Goal: Use online tool/utility: Use online tool/utility

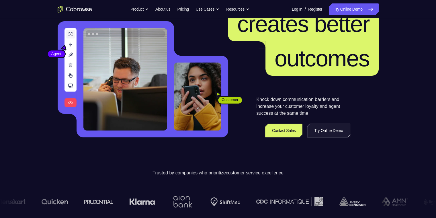
scroll to position [57, 0]
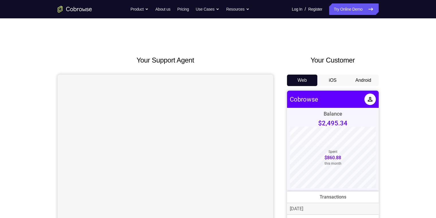
click at [359, 83] on button "Android" at bounding box center [363, 79] width 31 height 11
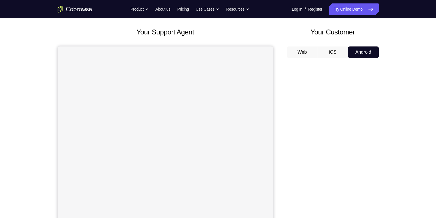
scroll to position [57, 0]
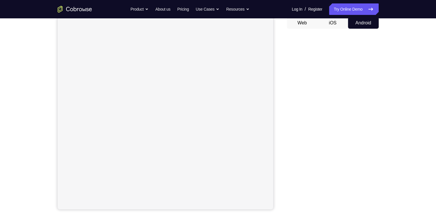
click at [338, 23] on button "iOS" at bounding box center [332, 22] width 31 height 11
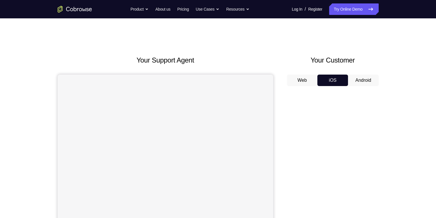
click at [304, 86] on div "Web iOS Android" at bounding box center [333, 170] width 92 height 192
click at [303, 85] on button "Web" at bounding box center [302, 79] width 31 height 11
click at [361, 78] on button "Android" at bounding box center [363, 79] width 31 height 11
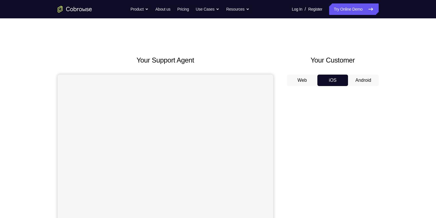
click at [361, 78] on button "Android" at bounding box center [363, 79] width 31 height 11
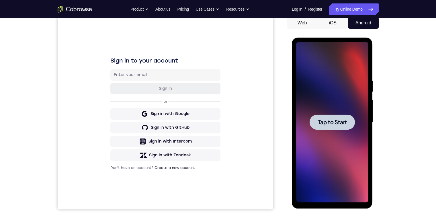
click at [328, 121] on span "Tap to Start" at bounding box center [331, 122] width 29 height 6
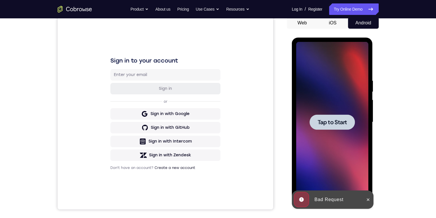
click at [325, 125] on span "Tap to Start" at bounding box center [331, 122] width 29 height 6
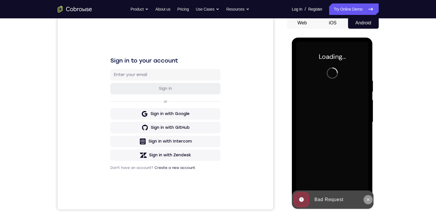
click at [368, 201] on icon at bounding box center [368, 199] width 5 height 5
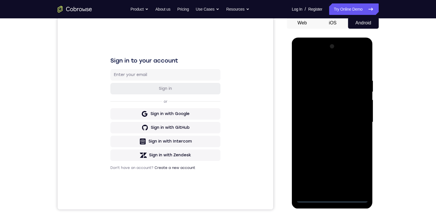
click at [331, 195] on div at bounding box center [332, 122] width 72 height 160
click at [330, 199] on div at bounding box center [332, 122] width 72 height 160
click at [361, 174] on div at bounding box center [332, 122] width 72 height 160
click at [340, 64] on div at bounding box center [332, 122] width 72 height 160
click at [354, 115] on div at bounding box center [332, 122] width 72 height 160
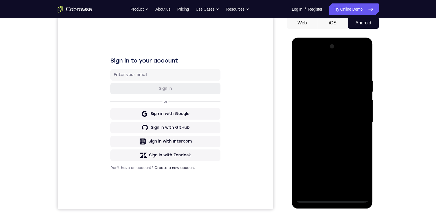
click at [323, 131] on div at bounding box center [332, 122] width 72 height 160
click at [333, 112] on div at bounding box center [332, 122] width 72 height 160
click at [337, 107] on div at bounding box center [332, 122] width 72 height 160
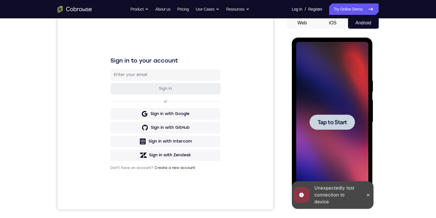
click at [344, 121] on span "Tap to Start" at bounding box center [331, 122] width 29 height 6
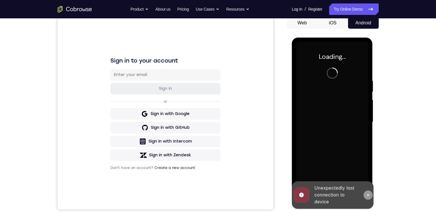
click at [366, 196] on icon at bounding box center [368, 194] width 5 height 5
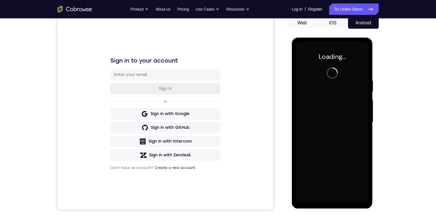
click at [383, 85] on div "Your Support Agent Your Customer Web iOS Android Next Steps We’d be happy to gi…" at bounding box center [218, 150] width 367 height 378
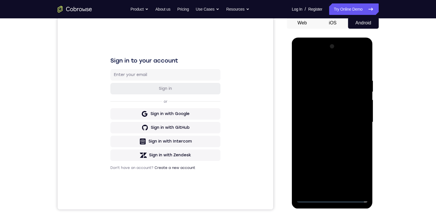
click at [333, 196] on div at bounding box center [332, 122] width 72 height 160
click at [357, 173] on div at bounding box center [332, 122] width 72 height 160
click at [335, 62] on div at bounding box center [332, 122] width 72 height 160
click at [356, 115] on div at bounding box center [332, 122] width 72 height 160
click at [330, 189] on div at bounding box center [332, 122] width 72 height 160
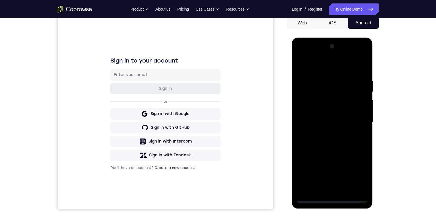
click at [328, 117] on div at bounding box center [332, 122] width 72 height 160
click at [311, 99] on div at bounding box center [332, 122] width 72 height 160
click at [312, 99] on div at bounding box center [332, 122] width 72 height 160
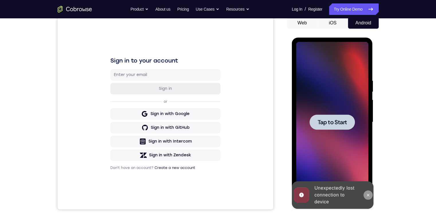
click at [367, 194] on icon at bounding box center [368, 194] width 5 height 5
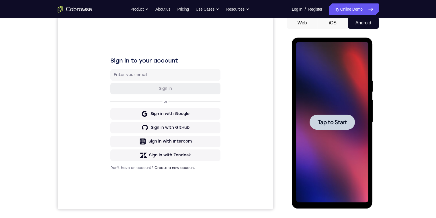
click at [330, 123] on span "Tap to Start" at bounding box center [331, 122] width 29 height 6
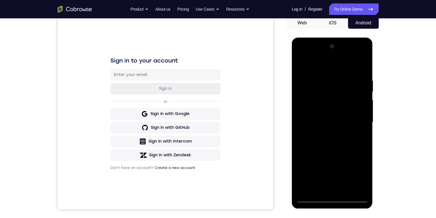
click at [330, 199] on div at bounding box center [332, 122] width 72 height 160
click at [361, 173] on div at bounding box center [332, 122] width 72 height 160
click at [336, 69] on div at bounding box center [332, 122] width 72 height 160
click at [357, 120] on div at bounding box center [332, 122] width 72 height 160
click at [325, 133] on div at bounding box center [332, 122] width 72 height 160
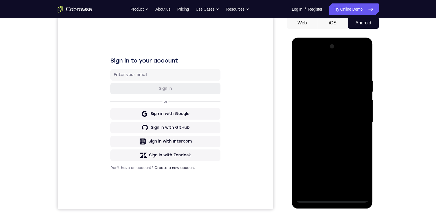
click at [329, 119] on div at bounding box center [332, 122] width 72 height 160
click at [327, 109] on div at bounding box center [332, 122] width 72 height 160
click at [336, 119] on div at bounding box center [332, 122] width 72 height 160
click at [345, 135] on div at bounding box center [332, 122] width 72 height 160
click at [344, 131] on div at bounding box center [332, 122] width 72 height 160
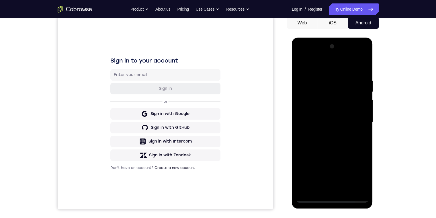
click at [361, 131] on div at bounding box center [332, 122] width 72 height 160
click at [360, 111] on div at bounding box center [332, 122] width 72 height 160
click at [323, 110] on div at bounding box center [332, 122] width 72 height 160
click at [319, 123] on div at bounding box center [332, 122] width 72 height 160
click at [329, 139] on div at bounding box center [332, 122] width 72 height 160
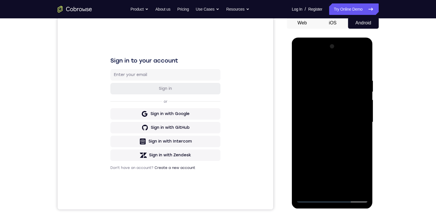
click at [329, 139] on div at bounding box center [332, 122] width 72 height 160
click at [361, 75] on div at bounding box center [332, 122] width 72 height 160
click at [358, 64] on div at bounding box center [332, 122] width 72 height 160
click at [363, 76] on div at bounding box center [332, 122] width 72 height 160
click at [336, 189] on div at bounding box center [332, 122] width 72 height 160
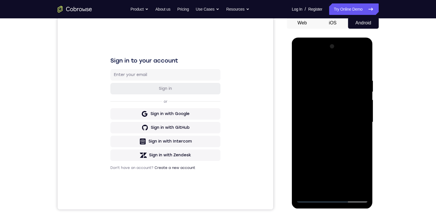
click at [339, 184] on div at bounding box center [332, 122] width 72 height 160
click at [360, 72] on div at bounding box center [332, 122] width 72 height 160
click at [323, 186] on div at bounding box center [332, 122] width 72 height 160
click at [333, 95] on div at bounding box center [332, 122] width 72 height 160
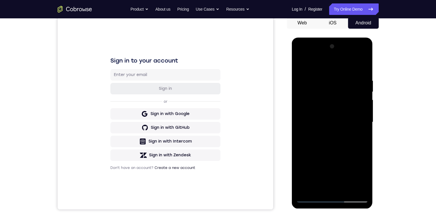
click at [361, 72] on div at bounding box center [332, 122] width 72 height 160
click at [321, 80] on div at bounding box center [332, 122] width 72 height 160
click at [355, 188] on div at bounding box center [332, 122] width 72 height 160
click at [361, 154] on div at bounding box center [332, 122] width 72 height 160
click at [354, 187] on div at bounding box center [332, 122] width 72 height 160
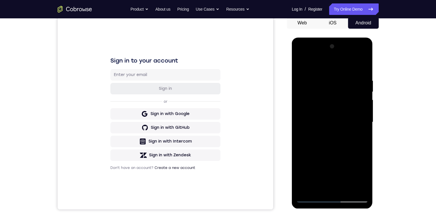
click at [362, 134] on div at bounding box center [332, 122] width 72 height 160
click at [353, 113] on div at bounding box center [332, 122] width 72 height 160
click at [361, 69] on div at bounding box center [332, 122] width 72 height 160
click at [346, 187] on div at bounding box center [332, 122] width 72 height 160
click at [335, 141] on div at bounding box center [332, 122] width 72 height 160
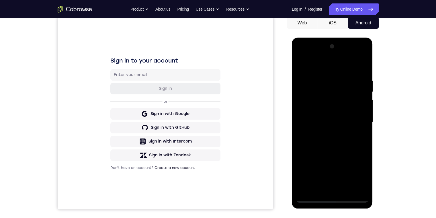
click at [356, 131] on div at bounding box center [332, 122] width 72 height 160
click at [343, 115] on div at bounding box center [332, 122] width 72 height 160
click at [320, 185] on div at bounding box center [332, 122] width 72 height 160
click at [316, 134] on div at bounding box center [332, 122] width 72 height 160
click at [336, 134] on div at bounding box center [332, 122] width 72 height 160
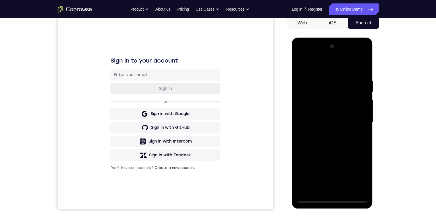
click at [357, 136] on div at bounding box center [332, 122] width 72 height 160
click at [300, 64] on div at bounding box center [332, 122] width 72 height 160
click at [327, 127] on div at bounding box center [332, 122] width 72 height 160
click at [319, 184] on div at bounding box center [332, 122] width 72 height 160
click at [360, 136] on div at bounding box center [332, 122] width 72 height 160
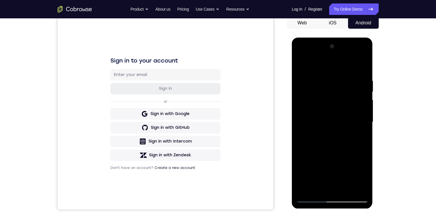
click at [300, 63] on div at bounding box center [332, 122] width 72 height 160
drag, startPoint x: 324, startPoint y: 140, endPoint x: 582, endPoint y: 93, distance: 262.4
click at [324, 140] on div at bounding box center [332, 122] width 72 height 160
click at [360, 136] on div at bounding box center [332, 122] width 72 height 160
click at [299, 66] on div at bounding box center [332, 122] width 72 height 160
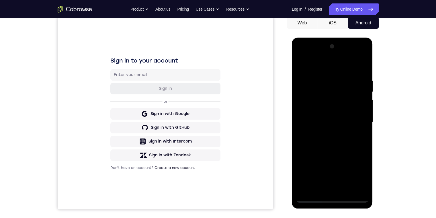
click at [325, 150] on div at bounding box center [332, 122] width 72 height 160
click at [326, 182] on div at bounding box center [332, 122] width 72 height 160
click at [324, 184] on div at bounding box center [332, 122] width 72 height 160
click at [358, 137] on div at bounding box center [332, 122] width 72 height 160
click at [300, 62] on div at bounding box center [332, 122] width 72 height 160
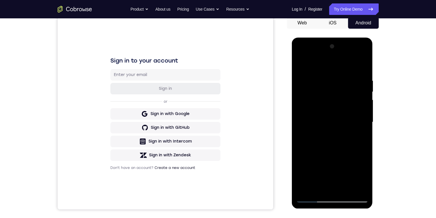
click at [324, 165] on div at bounding box center [332, 122] width 72 height 160
click at [324, 184] on div at bounding box center [332, 122] width 72 height 160
click at [361, 136] on div at bounding box center [332, 122] width 72 height 160
click at [301, 64] on div at bounding box center [332, 122] width 72 height 160
click at [324, 178] on div at bounding box center [332, 122] width 72 height 160
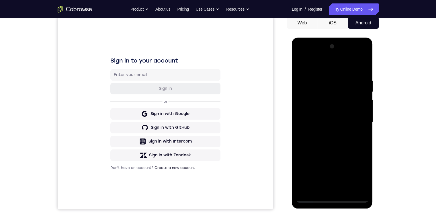
click at [321, 185] on div at bounding box center [332, 122] width 72 height 160
click at [358, 135] on div at bounding box center [332, 122] width 72 height 160
click at [298, 64] on div at bounding box center [332, 122] width 72 height 160
drag, startPoint x: 346, startPoint y: 167, endPoint x: 343, endPoint y: 96, distance: 71.1
click at [343, 96] on div at bounding box center [332, 122] width 72 height 160
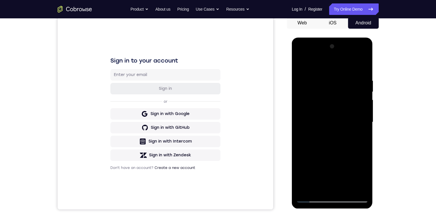
click at [327, 120] on div at bounding box center [332, 122] width 72 height 160
click at [359, 135] on div at bounding box center [332, 122] width 72 height 160
click at [300, 64] on div at bounding box center [332, 122] width 72 height 160
drag, startPoint x: 343, startPoint y: 176, endPoint x: 342, endPoint y: 160, distance: 16.7
click at [342, 160] on div at bounding box center [332, 122] width 72 height 160
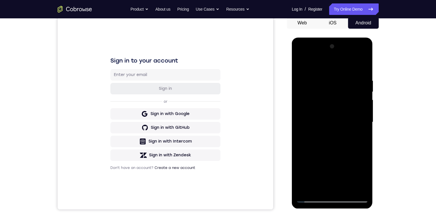
click at [335, 121] on div at bounding box center [332, 122] width 72 height 160
click at [322, 182] on div at bounding box center [332, 122] width 72 height 160
click at [322, 185] on div at bounding box center [332, 122] width 72 height 160
click at [360, 135] on div at bounding box center [332, 122] width 72 height 160
click at [300, 65] on div at bounding box center [332, 122] width 72 height 160
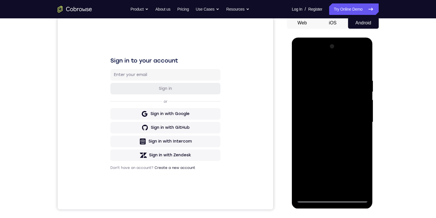
drag, startPoint x: 338, startPoint y: 161, endPoint x: 341, endPoint y: 117, distance: 44.5
click at [341, 117] on div at bounding box center [332, 122] width 72 height 160
click at [323, 152] on div at bounding box center [332, 122] width 72 height 160
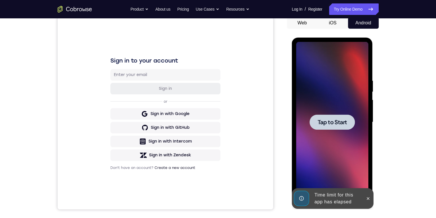
click at [367, 198] on icon at bounding box center [368, 198] width 5 height 5
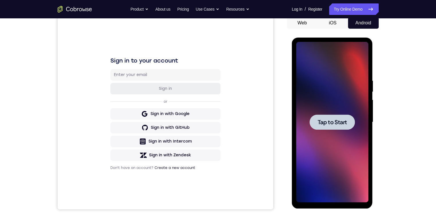
click at [341, 121] on span "Tap to Start" at bounding box center [331, 122] width 29 height 6
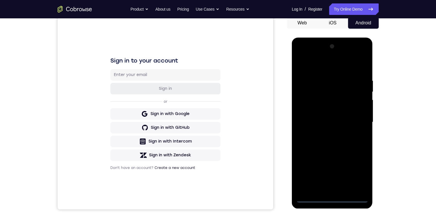
click at [333, 198] on div at bounding box center [332, 122] width 72 height 160
click at [356, 176] on div at bounding box center [332, 122] width 72 height 160
click at [330, 63] on div at bounding box center [332, 122] width 72 height 160
click at [357, 116] on div at bounding box center [332, 122] width 72 height 160
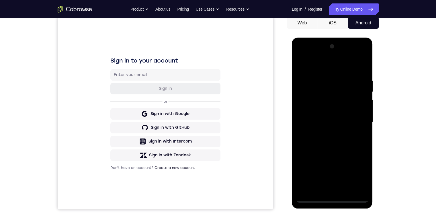
click at [325, 131] on div at bounding box center [332, 122] width 72 height 160
click at [334, 115] on div at bounding box center [332, 122] width 72 height 160
click at [334, 109] on div at bounding box center [332, 122] width 72 height 160
click at [304, 120] on div at bounding box center [332, 122] width 72 height 160
click at [324, 141] on div at bounding box center [332, 122] width 72 height 160
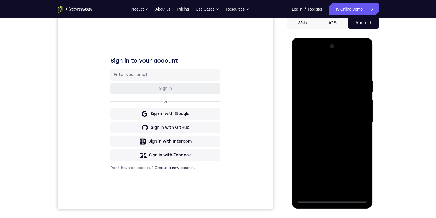
click at [335, 137] on div at bounding box center [332, 122] width 72 height 160
click at [337, 138] on div at bounding box center [332, 122] width 72 height 160
click at [358, 65] on div at bounding box center [332, 122] width 72 height 160
click at [322, 79] on div at bounding box center [332, 122] width 72 height 160
click at [353, 185] on div at bounding box center [332, 122] width 72 height 160
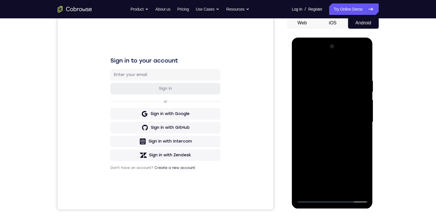
click at [363, 66] on div at bounding box center [332, 122] width 72 height 160
click at [361, 66] on div at bounding box center [332, 122] width 72 height 160
click at [346, 188] on div at bounding box center [332, 122] width 72 height 160
click at [339, 143] on div at bounding box center [332, 122] width 72 height 160
click at [355, 132] on div at bounding box center [332, 122] width 72 height 160
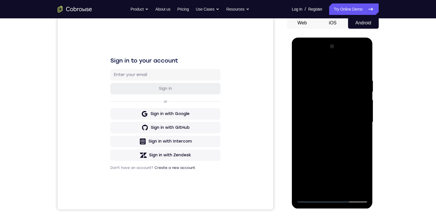
click at [321, 125] on div at bounding box center [332, 122] width 72 height 160
click at [324, 187] on div at bounding box center [332, 122] width 72 height 160
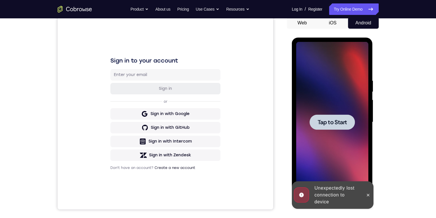
click at [342, 115] on div at bounding box center [331, 121] width 45 height 15
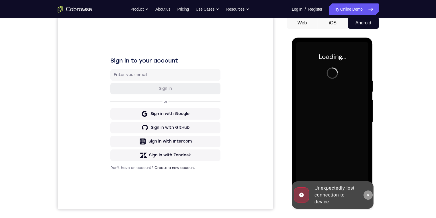
click at [370, 199] on button at bounding box center [367, 194] width 9 height 9
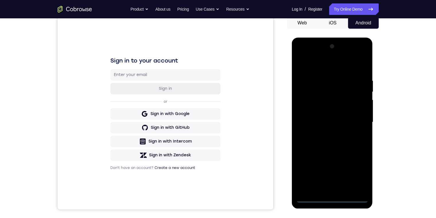
click at [332, 199] on div at bounding box center [332, 122] width 72 height 160
click at [353, 174] on div at bounding box center [332, 122] width 72 height 160
drag, startPoint x: 347, startPoint y: 65, endPoint x: 666, endPoint y: 203, distance: 347.2
click at [347, 65] on div at bounding box center [332, 122] width 72 height 160
click at [357, 115] on div at bounding box center [332, 122] width 72 height 160
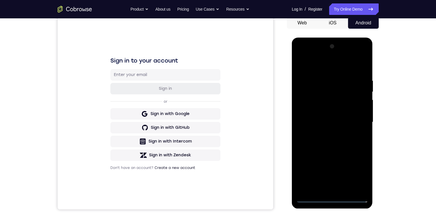
click at [327, 188] on div at bounding box center [332, 122] width 72 height 160
click at [324, 115] on div at bounding box center [332, 122] width 72 height 160
click at [323, 117] on div at bounding box center [332, 122] width 72 height 160
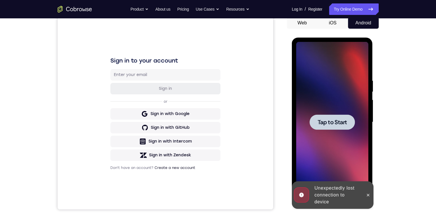
click at [333, 119] on span "Tap to Start" at bounding box center [331, 122] width 29 height 6
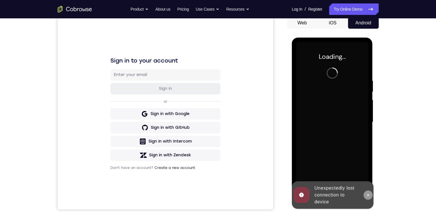
click at [365, 197] on button at bounding box center [367, 194] width 9 height 9
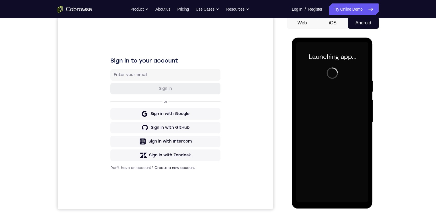
click at [304, 20] on button "Web" at bounding box center [302, 22] width 31 height 11
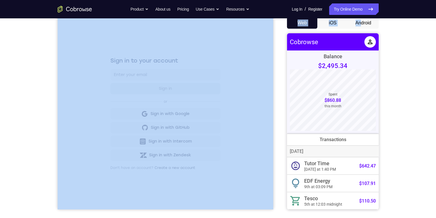
drag, startPoint x: 360, startPoint y: 18, endPoint x: 363, endPoint y: 23, distance: 5.1
click at [363, 23] on button "Android" at bounding box center [363, 22] width 31 height 11
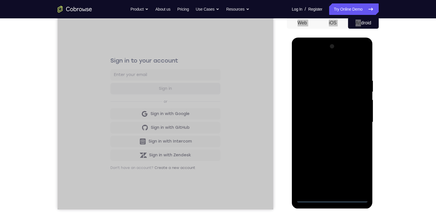
click at [330, 197] on div at bounding box center [332, 122] width 72 height 160
click at [355, 172] on div at bounding box center [332, 122] width 72 height 160
click at [348, 68] on div at bounding box center [332, 122] width 72 height 160
click at [357, 118] on div at bounding box center [332, 122] width 72 height 160
click at [328, 190] on div at bounding box center [332, 122] width 72 height 160
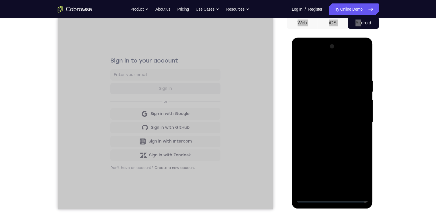
click at [315, 114] on div at bounding box center [332, 122] width 72 height 160
click at [322, 106] on div at bounding box center [332, 122] width 72 height 160
click at [326, 123] on div at bounding box center [332, 122] width 72 height 160
click at [323, 142] on div at bounding box center [332, 122] width 72 height 160
click at [327, 139] on div at bounding box center [332, 122] width 72 height 160
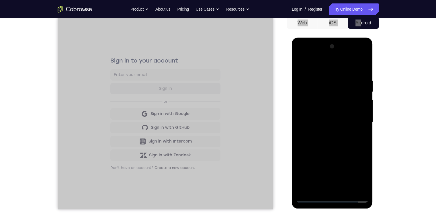
click at [356, 63] on div at bounding box center [332, 122] width 72 height 160
click at [339, 141] on div at bounding box center [332, 122] width 72 height 160
click at [363, 72] on div at bounding box center [332, 122] width 72 height 160
click at [345, 189] on div at bounding box center [332, 122] width 72 height 160
click at [344, 144] on div at bounding box center [332, 122] width 72 height 160
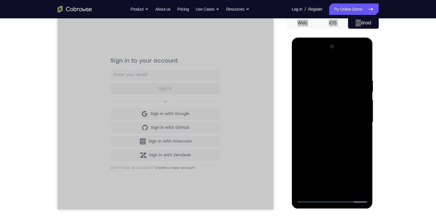
click at [355, 130] on div at bounding box center [332, 122] width 72 height 160
click at [329, 142] on div at bounding box center [332, 122] width 72 height 160
click at [359, 134] on div at bounding box center [332, 122] width 72 height 160
click at [300, 64] on div at bounding box center [332, 122] width 72 height 160
click at [325, 128] on div at bounding box center [332, 122] width 72 height 160
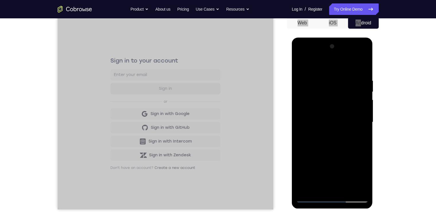
drag, startPoint x: 361, startPoint y: 135, endPoint x: 504, endPoint y: 111, distance: 145.2
click at [361, 135] on div at bounding box center [332, 122] width 72 height 160
click at [301, 64] on div at bounding box center [332, 122] width 72 height 160
drag, startPoint x: 313, startPoint y: 137, endPoint x: 582, endPoint y: 109, distance: 271.4
click at [313, 137] on div at bounding box center [332, 122] width 72 height 160
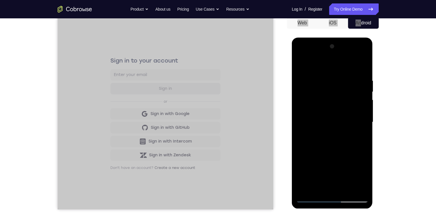
click at [359, 137] on div at bounding box center [332, 122] width 72 height 160
click at [301, 65] on div at bounding box center [332, 122] width 72 height 160
click at [330, 169] on div at bounding box center [332, 122] width 72 height 160
click at [306, 136] on div at bounding box center [332, 122] width 72 height 160
click at [303, 142] on div at bounding box center [332, 122] width 72 height 160
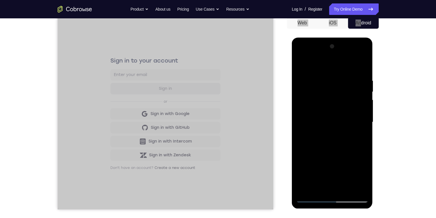
click at [361, 134] on div at bounding box center [332, 122] width 72 height 160
click at [299, 64] on div at bounding box center [332, 122] width 72 height 160
drag, startPoint x: 333, startPoint y: 173, endPoint x: 335, endPoint y: 128, distance: 45.0
click at [335, 128] on div at bounding box center [332, 122] width 72 height 160
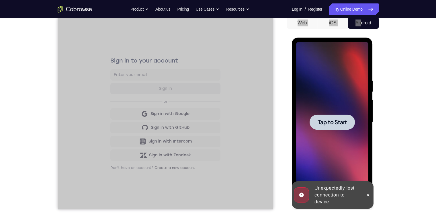
click at [341, 117] on div at bounding box center [331, 121] width 45 height 15
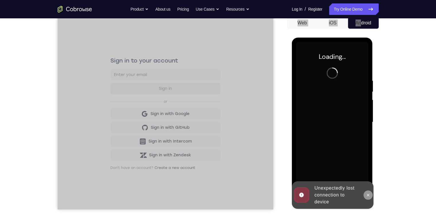
click at [368, 195] on icon at bounding box center [368, 194] width 5 height 5
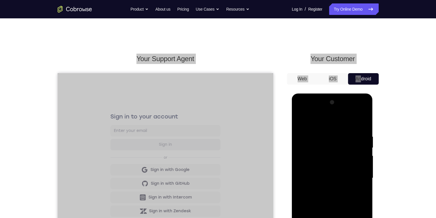
scroll to position [86, 0]
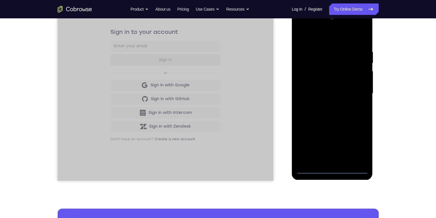
click at [332, 167] on div at bounding box center [332, 93] width 72 height 160
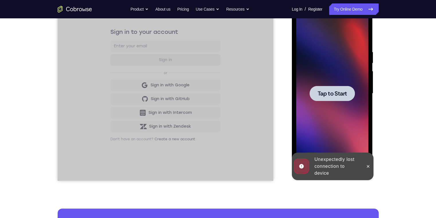
click at [328, 92] on span "Tap to Start" at bounding box center [331, 94] width 29 height 6
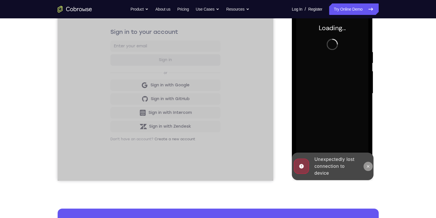
drag, startPoint x: 367, startPoint y: 166, endPoint x: 666, endPoint y: 170, distance: 299.1
click at [367, 166] on icon at bounding box center [368, 166] width 3 height 3
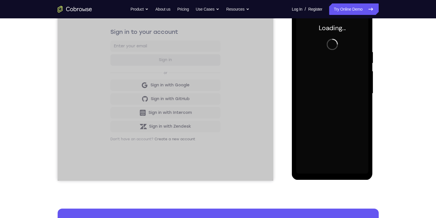
scroll to position [29, 0]
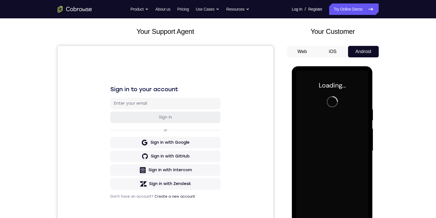
click at [396, 77] on div "Your Support Agent Your Customer Web iOS Android Next Steps We’d be happy to gi…" at bounding box center [218, 179] width 367 height 378
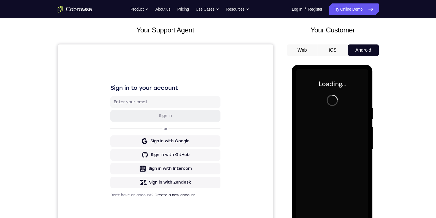
scroll to position [57, 0]
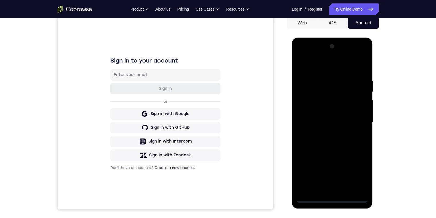
click at [331, 199] on div at bounding box center [332, 122] width 72 height 160
click at [355, 174] on div at bounding box center [332, 122] width 72 height 160
click at [348, 64] on div at bounding box center [332, 122] width 72 height 160
click at [356, 120] on div at bounding box center [332, 122] width 72 height 160
click at [325, 189] on div at bounding box center [332, 122] width 72 height 160
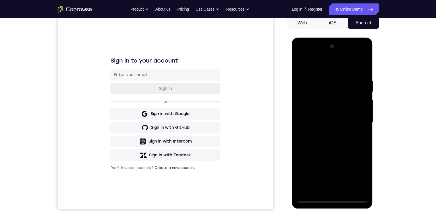
click at [325, 113] on div at bounding box center [332, 122] width 72 height 160
click at [312, 98] on div at bounding box center [332, 122] width 72 height 160
click at [318, 115] on div at bounding box center [332, 122] width 72 height 160
click at [340, 119] on div at bounding box center [332, 122] width 72 height 160
drag, startPoint x: 345, startPoint y: 142, endPoint x: 665, endPoint y: 96, distance: 323.5
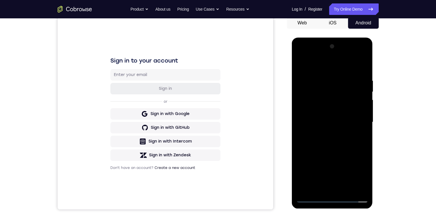
click at [345, 142] on div at bounding box center [332, 122] width 72 height 160
click at [345, 137] on div at bounding box center [332, 122] width 72 height 160
click at [359, 66] on div at bounding box center [332, 122] width 72 height 160
click at [347, 140] on div at bounding box center [332, 122] width 72 height 160
click at [363, 70] on div at bounding box center [332, 122] width 72 height 160
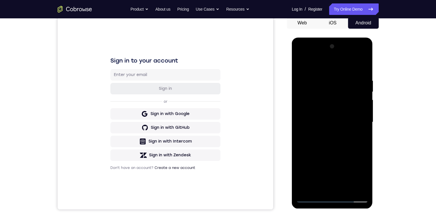
click at [346, 188] on div at bounding box center [332, 122] width 72 height 160
click at [336, 142] on div at bounding box center [332, 122] width 72 height 160
click at [353, 130] on div at bounding box center [332, 122] width 72 height 160
click at [343, 130] on div at bounding box center [332, 122] width 72 height 160
click at [363, 177] on div at bounding box center [332, 122] width 72 height 160
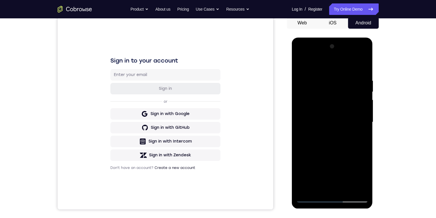
click at [363, 177] on div at bounding box center [332, 122] width 72 height 160
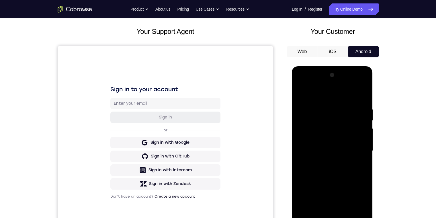
click at [329, 176] on div at bounding box center [332, 150] width 72 height 160
click at [360, 164] on div at bounding box center [332, 150] width 72 height 160
click at [301, 96] on div at bounding box center [332, 150] width 72 height 160
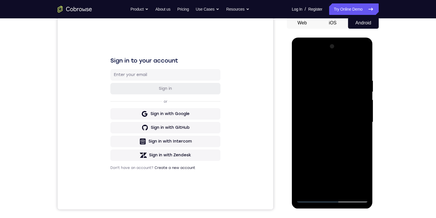
click at [321, 131] on div at bounding box center [332, 122] width 72 height 160
click at [358, 137] on div at bounding box center [332, 122] width 72 height 160
click at [300, 63] on div at bounding box center [332, 122] width 72 height 160
click at [327, 143] on div at bounding box center [332, 122] width 72 height 160
click at [359, 135] on div at bounding box center [332, 122] width 72 height 160
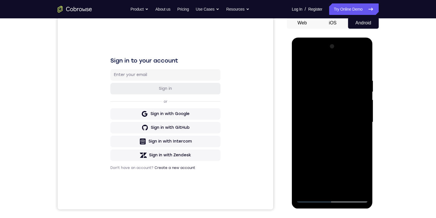
click at [301, 64] on div at bounding box center [332, 122] width 72 height 160
click at [327, 115] on div at bounding box center [332, 122] width 72 height 160
click at [360, 137] on div at bounding box center [332, 122] width 72 height 160
click at [312, 132] on div at bounding box center [332, 122] width 72 height 160
click at [319, 184] on div at bounding box center [332, 122] width 72 height 160
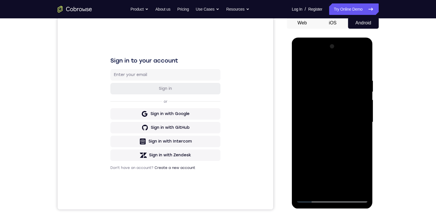
click at [360, 135] on div at bounding box center [332, 122] width 72 height 160
click at [301, 66] on div at bounding box center [332, 122] width 72 height 160
click at [325, 131] on div at bounding box center [332, 122] width 72 height 160
click at [359, 133] on div at bounding box center [332, 122] width 72 height 160
click at [301, 66] on div at bounding box center [332, 122] width 72 height 160
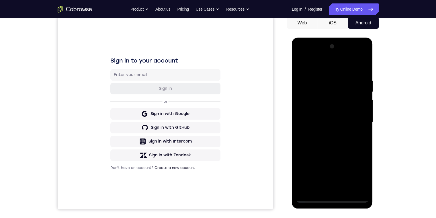
click at [326, 141] on div at bounding box center [332, 122] width 72 height 160
click at [361, 136] on div at bounding box center [332, 122] width 72 height 160
click at [301, 63] on div at bounding box center [332, 122] width 72 height 160
click at [334, 127] on div at bounding box center [332, 122] width 72 height 160
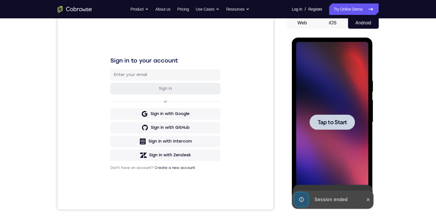
click at [348, 123] on div at bounding box center [331, 121] width 45 height 15
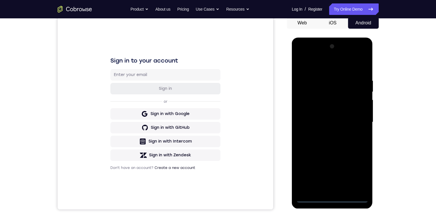
click at [332, 197] on div at bounding box center [332, 122] width 72 height 160
click at [356, 171] on div at bounding box center [332, 122] width 72 height 160
click at [344, 65] on div at bounding box center [332, 122] width 72 height 160
click at [359, 115] on div at bounding box center [332, 122] width 72 height 160
click at [327, 132] on div at bounding box center [332, 122] width 72 height 160
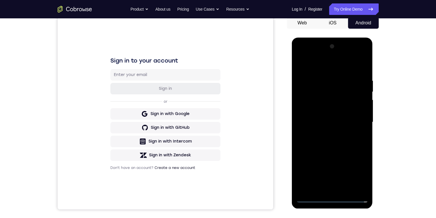
click at [327, 117] on div at bounding box center [332, 122] width 72 height 160
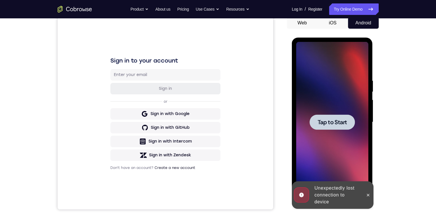
click at [329, 119] on span "Tap to Start" at bounding box center [331, 122] width 29 height 6
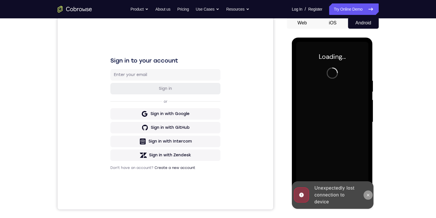
click at [368, 193] on icon at bounding box center [368, 194] width 5 height 5
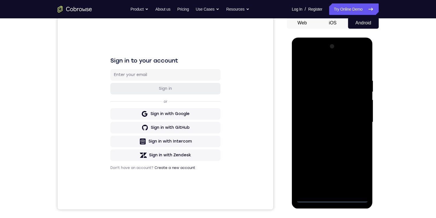
drag, startPoint x: 331, startPoint y: 198, endPoint x: 334, endPoint y: 197, distance: 3.2
click at [331, 198] on div at bounding box center [332, 122] width 72 height 160
click at [358, 170] on div at bounding box center [332, 122] width 72 height 160
click at [327, 64] on div at bounding box center [332, 122] width 72 height 160
click at [355, 118] on div at bounding box center [332, 122] width 72 height 160
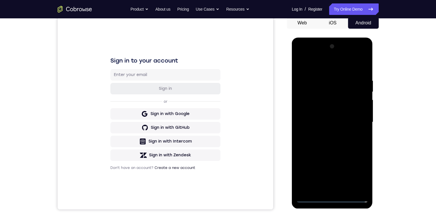
click at [326, 132] on div at bounding box center [332, 122] width 72 height 160
click at [334, 113] on div at bounding box center [332, 122] width 72 height 160
click at [304, 100] on div at bounding box center [332, 122] width 72 height 160
click at [311, 110] on div at bounding box center [332, 122] width 72 height 160
click at [322, 121] on div at bounding box center [332, 122] width 72 height 160
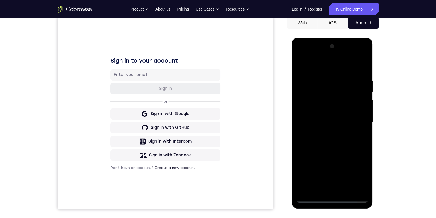
click at [331, 142] on div at bounding box center [332, 122] width 72 height 160
click at [333, 137] on div at bounding box center [332, 122] width 72 height 160
click at [356, 64] on div at bounding box center [332, 122] width 72 height 160
click at [341, 187] on div at bounding box center [332, 122] width 72 height 160
click at [339, 139] on div at bounding box center [332, 122] width 72 height 160
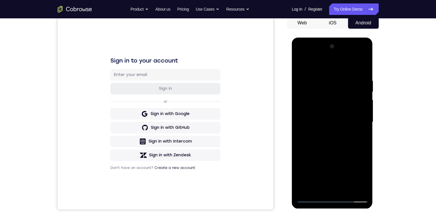
click at [336, 140] on div at bounding box center [332, 122] width 72 height 160
click at [319, 131] on div at bounding box center [332, 122] width 72 height 160
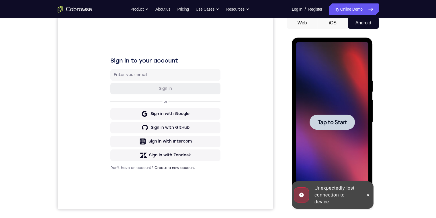
click at [327, 120] on span "Tap to Start" at bounding box center [331, 122] width 29 height 6
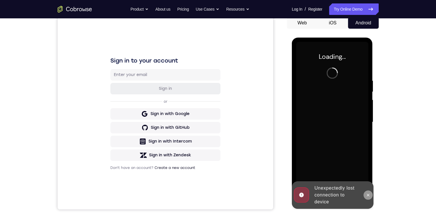
click at [368, 193] on icon at bounding box center [368, 194] width 5 height 5
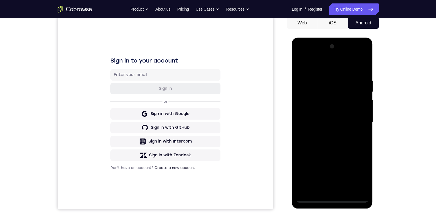
click at [331, 198] on div at bounding box center [332, 122] width 72 height 160
click at [356, 175] on div at bounding box center [332, 122] width 72 height 160
click at [342, 61] on div at bounding box center [332, 122] width 72 height 160
click at [357, 118] on div at bounding box center [332, 122] width 72 height 160
click at [326, 190] on div at bounding box center [332, 122] width 72 height 160
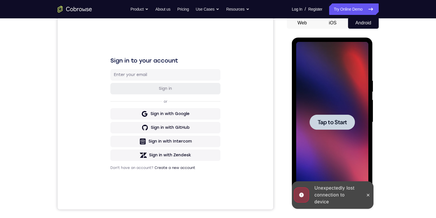
click at [327, 122] on span "Tap to Start" at bounding box center [331, 122] width 29 height 6
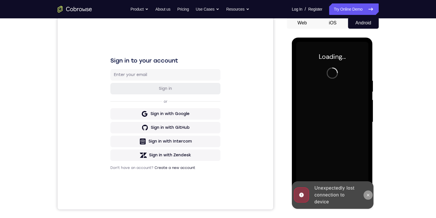
click at [368, 192] on icon at bounding box center [368, 194] width 5 height 5
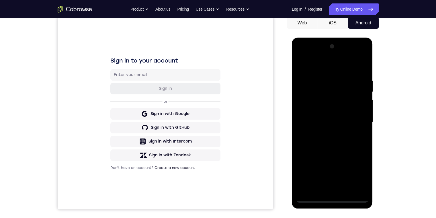
click at [330, 197] on div at bounding box center [332, 122] width 72 height 160
click at [332, 197] on div at bounding box center [332, 122] width 72 height 160
click at [355, 174] on div at bounding box center [332, 122] width 72 height 160
click at [337, 64] on div at bounding box center [332, 122] width 72 height 160
click at [355, 117] on div at bounding box center [332, 122] width 72 height 160
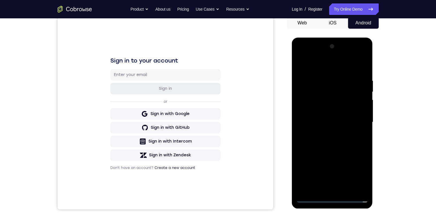
click at [324, 131] on div at bounding box center [332, 122] width 72 height 160
click at [327, 115] on div at bounding box center [332, 122] width 72 height 160
click at [312, 99] on div at bounding box center [332, 122] width 72 height 160
click at [308, 99] on div at bounding box center [332, 122] width 72 height 160
click at [310, 100] on div at bounding box center [332, 122] width 72 height 160
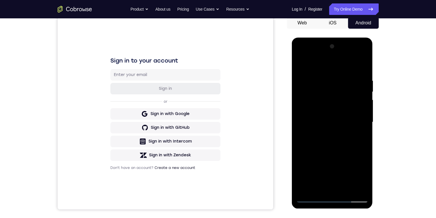
click at [311, 98] on div at bounding box center [332, 122] width 72 height 160
click at [316, 107] on div at bounding box center [332, 122] width 72 height 160
click at [307, 99] on div at bounding box center [332, 122] width 72 height 160
click at [324, 113] on div at bounding box center [332, 122] width 72 height 160
click at [324, 111] on div at bounding box center [332, 122] width 72 height 160
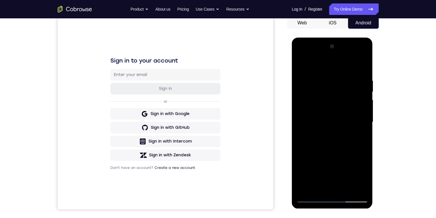
click at [325, 118] on div at bounding box center [332, 122] width 72 height 160
click at [334, 142] on div at bounding box center [332, 122] width 72 height 160
click at [335, 139] on div at bounding box center [332, 122] width 72 height 160
click at [357, 64] on div at bounding box center [332, 122] width 72 height 160
click at [363, 74] on div at bounding box center [332, 122] width 72 height 160
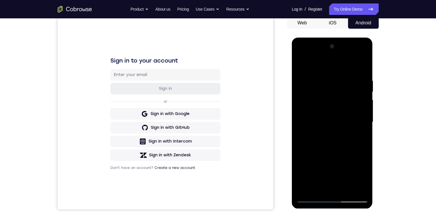
click at [347, 186] on div at bounding box center [332, 122] width 72 height 160
click at [337, 141] on div at bounding box center [332, 122] width 72 height 160
click at [355, 131] on div at bounding box center [332, 122] width 72 height 160
click at [327, 130] on div at bounding box center [332, 122] width 72 height 160
click at [324, 186] on div at bounding box center [332, 122] width 72 height 160
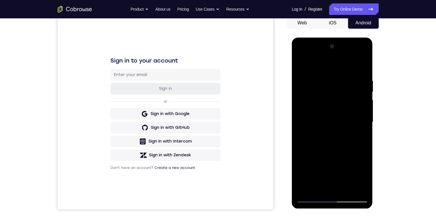
click at [363, 175] on div at bounding box center [332, 122] width 72 height 160
click at [362, 174] on div at bounding box center [332, 122] width 72 height 160
click at [363, 175] on div at bounding box center [332, 122] width 72 height 160
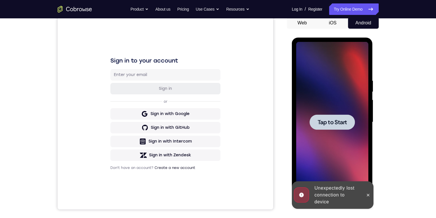
click at [337, 125] on span "Tap to Start" at bounding box center [331, 122] width 29 height 6
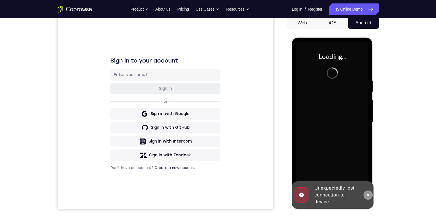
click at [369, 193] on icon at bounding box center [368, 194] width 5 height 5
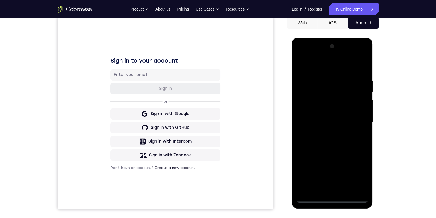
click at [331, 197] on div at bounding box center [332, 122] width 72 height 160
click at [356, 175] on div at bounding box center [332, 122] width 72 height 160
click at [329, 66] on div at bounding box center [332, 122] width 72 height 160
click at [356, 119] on div at bounding box center [332, 122] width 72 height 160
click at [327, 189] on div at bounding box center [332, 122] width 72 height 160
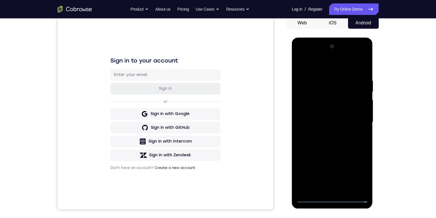
click at [328, 119] on div at bounding box center [332, 122] width 72 height 160
click at [305, 109] on div at bounding box center [332, 122] width 72 height 160
click at [309, 117] on div at bounding box center [332, 122] width 72 height 160
click at [335, 121] on div at bounding box center [332, 122] width 72 height 160
click at [337, 144] on div at bounding box center [332, 122] width 72 height 160
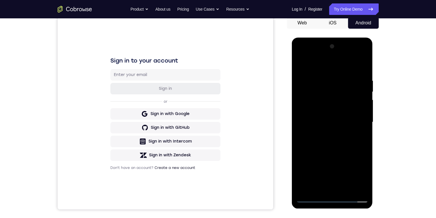
click at [349, 139] on div at bounding box center [332, 122] width 72 height 160
click at [357, 65] on div at bounding box center [332, 122] width 72 height 160
click at [364, 72] on div at bounding box center [332, 122] width 72 height 160
click at [347, 189] on div at bounding box center [332, 122] width 72 height 160
click at [335, 144] on div at bounding box center [332, 122] width 72 height 160
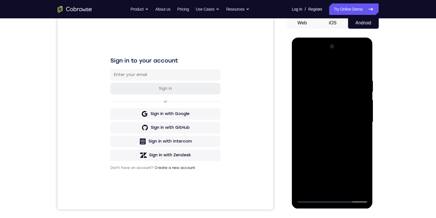
click at [330, 143] on div at bounding box center [332, 122] width 72 height 160
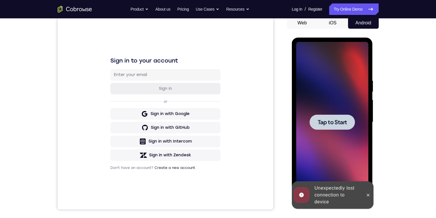
click at [335, 109] on div at bounding box center [332, 122] width 72 height 160
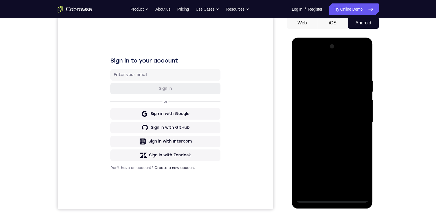
click at [331, 198] on div at bounding box center [332, 122] width 72 height 160
click at [360, 172] on div at bounding box center [332, 122] width 72 height 160
click at [332, 68] on div at bounding box center [332, 122] width 72 height 160
click at [360, 117] on div at bounding box center [332, 122] width 72 height 160
click at [326, 188] on div at bounding box center [332, 122] width 72 height 160
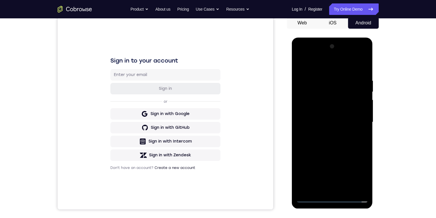
click at [342, 117] on div at bounding box center [332, 122] width 72 height 160
click at [307, 107] on div at bounding box center [332, 122] width 72 height 160
click at [337, 121] on div at bounding box center [332, 122] width 72 height 160
click at [337, 139] on div at bounding box center [332, 122] width 72 height 160
click at [357, 64] on div at bounding box center [332, 122] width 72 height 160
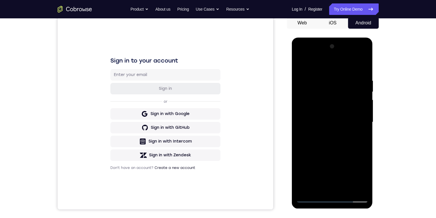
click at [361, 72] on div at bounding box center [332, 122] width 72 height 160
click at [346, 189] on div at bounding box center [332, 122] width 72 height 160
click at [338, 143] on div at bounding box center [332, 122] width 72 height 160
click at [359, 131] on div at bounding box center [332, 122] width 72 height 160
click at [326, 131] on div at bounding box center [332, 122] width 72 height 160
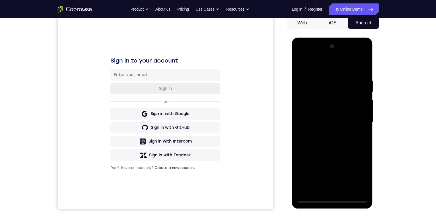
click at [360, 135] on div at bounding box center [332, 122] width 72 height 160
click at [300, 64] on div at bounding box center [332, 122] width 72 height 160
click at [327, 132] on div at bounding box center [332, 122] width 72 height 160
click at [360, 135] on div at bounding box center [332, 122] width 72 height 160
click at [300, 64] on div at bounding box center [332, 122] width 72 height 160
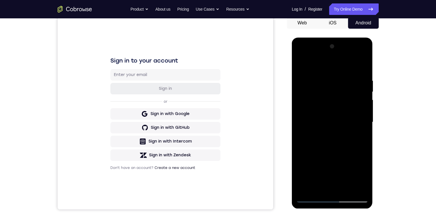
click at [321, 139] on div at bounding box center [332, 122] width 72 height 160
click at [358, 137] on div at bounding box center [332, 122] width 72 height 160
click at [300, 65] on div at bounding box center [332, 122] width 72 height 160
click at [320, 157] on div at bounding box center [332, 122] width 72 height 160
click at [329, 155] on div at bounding box center [332, 122] width 72 height 160
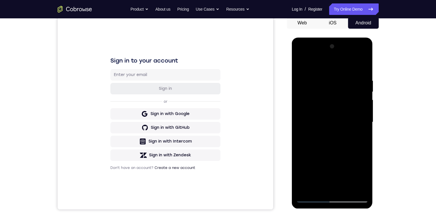
click at [329, 155] on div at bounding box center [332, 122] width 72 height 160
click at [331, 198] on div at bounding box center [332, 122] width 72 height 160
click at [353, 174] on div at bounding box center [332, 122] width 72 height 160
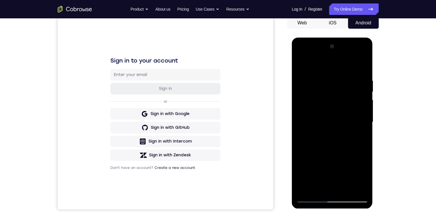
click at [310, 187] on div at bounding box center [332, 122] width 72 height 160
click at [361, 136] on div at bounding box center [332, 122] width 72 height 160
click at [299, 65] on div at bounding box center [332, 122] width 72 height 160
click at [325, 141] on div at bounding box center [332, 122] width 72 height 160
click at [360, 136] on div at bounding box center [332, 122] width 72 height 160
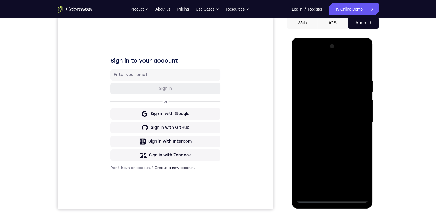
click at [298, 65] on div at bounding box center [332, 122] width 72 height 160
click at [327, 116] on div at bounding box center [332, 122] width 72 height 160
click at [361, 136] on div at bounding box center [332, 122] width 72 height 160
click at [299, 65] on div at bounding box center [332, 122] width 72 height 160
drag, startPoint x: 325, startPoint y: 180, endPoint x: 326, endPoint y: 124, distance: 55.6
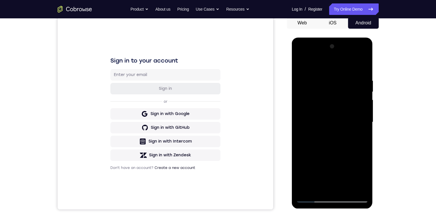
click at [326, 124] on div at bounding box center [332, 122] width 72 height 160
drag, startPoint x: 336, startPoint y: 132, endPoint x: 336, endPoint y: 190, distance: 57.9
click at [336, 190] on div at bounding box center [332, 122] width 72 height 160
drag, startPoint x: 326, startPoint y: 125, endPoint x: 327, endPoint y: 156, distance: 30.9
click at [327, 156] on div at bounding box center [332, 122] width 72 height 160
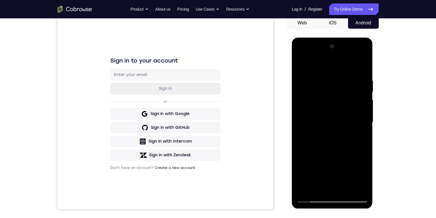
click at [326, 131] on div at bounding box center [332, 122] width 72 height 160
click at [319, 186] on div at bounding box center [332, 122] width 72 height 160
drag, startPoint x: 352, startPoint y: 147, endPoint x: 569, endPoint y: 209, distance: 225.8
click at [352, 147] on div at bounding box center [332, 122] width 72 height 160
click at [361, 136] on div at bounding box center [332, 122] width 72 height 160
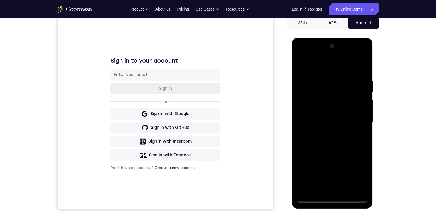
click at [358, 134] on div at bounding box center [332, 122] width 72 height 160
click at [299, 62] on div at bounding box center [332, 122] width 72 height 160
click at [319, 129] on div at bounding box center [332, 122] width 72 height 160
click at [359, 137] on div at bounding box center [332, 122] width 72 height 160
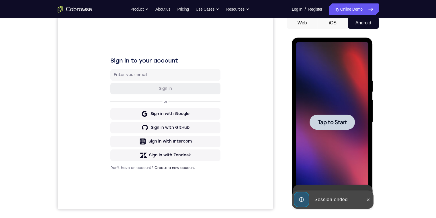
click at [341, 119] on span "Tap to Start" at bounding box center [331, 122] width 29 height 6
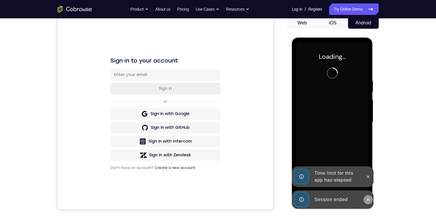
click at [367, 200] on icon at bounding box center [368, 199] width 3 height 3
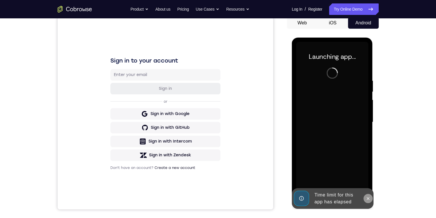
click at [366, 199] on icon at bounding box center [368, 198] width 5 height 5
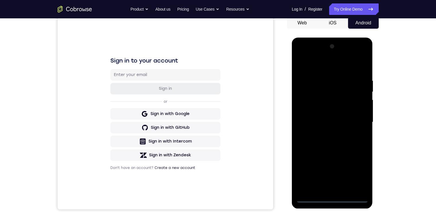
click at [331, 197] on div at bounding box center [332, 122] width 72 height 160
click at [356, 173] on div at bounding box center [332, 122] width 72 height 160
click at [325, 66] on div at bounding box center [332, 122] width 72 height 160
click at [353, 116] on div at bounding box center [332, 122] width 72 height 160
click at [327, 133] on div at bounding box center [332, 122] width 72 height 160
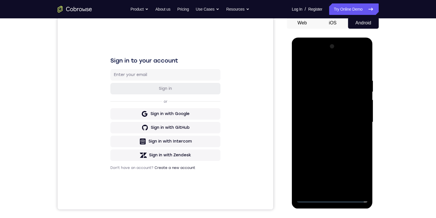
click at [334, 115] on div at bounding box center [332, 122] width 72 height 160
click at [312, 101] on div at bounding box center [332, 122] width 72 height 160
drag, startPoint x: 309, startPoint y: 100, endPoint x: 640, endPoint y: 70, distance: 332.7
click at [309, 100] on div at bounding box center [332, 122] width 72 height 160
click at [309, 111] on div at bounding box center [332, 122] width 72 height 160
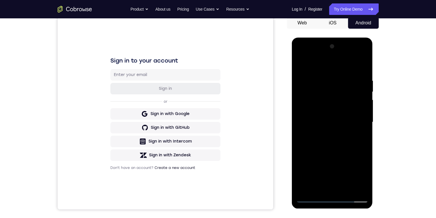
click at [316, 125] on div at bounding box center [332, 122] width 72 height 160
click at [320, 141] on div at bounding box center [332, 122] width 72 height 160
click at [363, 70] on div at bounding box center [332, 122] width 72 height 160
click at [347, 189] on div at bounding box center [332, 122] width 72 height 160
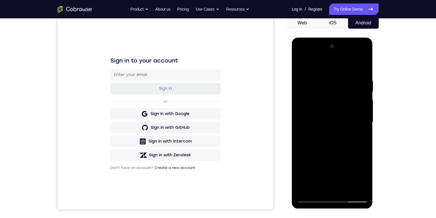
click at [343, 146] on div at bounding box center [332, 122] width 72 height 160
click at [355, 133] on div at bounding box center [332, 122] width 72 height 160
click at [325, 129] on div at bounding box center [332, 122] width 72 height 160
click at [321, 185] on div at bounding box center [332, 122] width 72 height 160
click at [325, 137] on div at bounding box center [332, 122] width 72 height 160
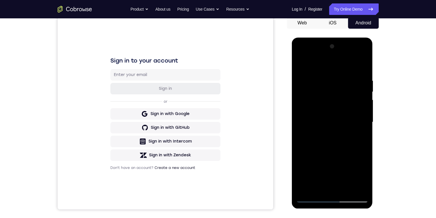
click at [324, 137] on div at bounding box center [332, 122] width 72 height 160
click at [361, 178] on div at bounding box center [332, 122] width 72 height 160
click at [330, 137] on div at bounding box center [332, 122] width 72 height 160
click at [358, 136] on div at bounding box center [332, 122] width 72 height 160
click at [299, 64] on div at bounding box center [332, 122] width 72 height 160
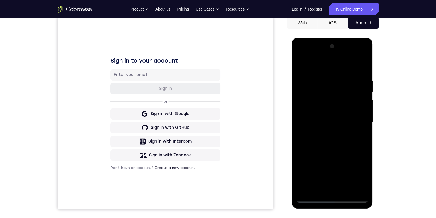
click at [330, 130] on div at bounding box center [332, 122] width 72 height 160
click at [332, 184] on div at bounding box center [332, 122] width 72 height 160
click at [360, 137] on div at bounding box center [332, 122] width 72 height 160
click at [302, 65] on div at bounding box center [332, 122] width 72 height 160
click at [328, 131] on div at bounding box center [332, 122] width 72 height 160
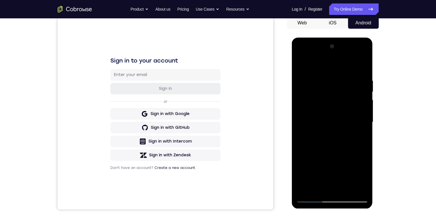
click at [324, 187] on div at bounding box center [332, 122] width 72 height 160
click at [308, 184] on div at bounding box center [332, 122] width 72 height 160
click at [360, 136] on div at bounding box center [332, 122] width 72 height 160
click at [301, 66] on div at bounding box center [332, 122] width 72 height 160
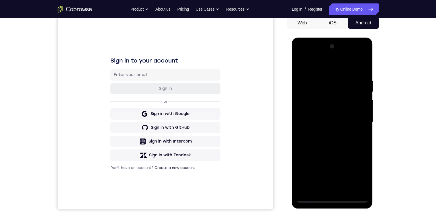
click at [319, 142] on div at bounding box center [332, 122] width 72 height 160
click at [358, 137] on div at bounding box center [332, 122] width 72 height 160
drag, startPoint x: 301, startPoint y: 65, endPoint x: 582, endPoint y: 110, distance: 284.7
click at [301, 65] on div at bounding box center [332, 122] width 72 height 160
click at [341, 134] on div at bounding box center [332, 122] width 72 height 160
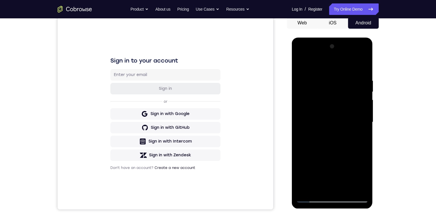
click at [361, 135] on div at bounding box center [332, 122] width 72 height 160
click at [298, 64] on div at bounding box center [332, 122] width 72 height 160
drag, startPoint x: 338, startPoint y: 145, endPoint x: 335, endPoint y: 126, distance: 19.2
click at [335, 126] on div at bounding box center [332, 122] width 72 height 160
click at [364, 102] on div at bounding box center [332, 122] width 72 height 160
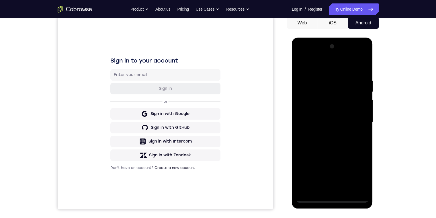
drag, startPoint x: 333, startPoint y: 133, endPoint x: 333, endPoint y: 174, distance: 41.0
click at [333, 174] on div at bounding box center [332, 122] width 72 height 160
drag, startPoint x: 326, startPoint y: 123, endPoint x: 332, endPoint y: 182, distance: 59.9
click at [332, 182] on div at bounding box center [332, 122] width 72 height 160
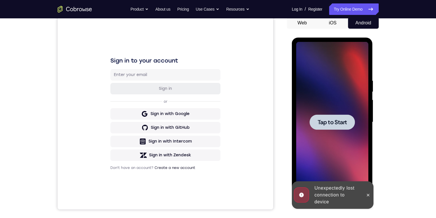
click at [342, 123] on span "Tap to Start" at bounding box center [331, 122] width 29 height 6
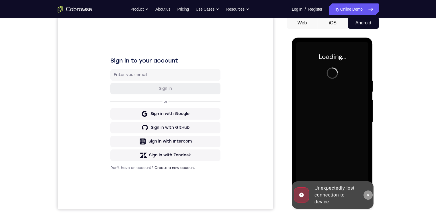
click at [367, 195] on icon at bounding box center [368, 194] width 5 height 5
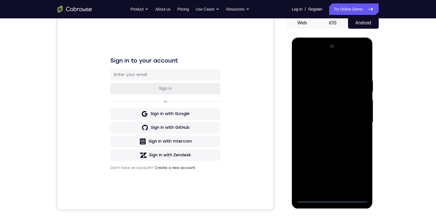
click at [332, 197] on div at bounding box center [332, 122] width 72 height 160
drag, startPoint x: 335, startPoint y: 150, endPoint x: 338, endPoint y: 55, distance: 95.2
click at [338, 54] on div at bounding box center [332, 122] width 72 height 160
click at [306, 115] on div at bounding box center [332, 122] width 72 height 160
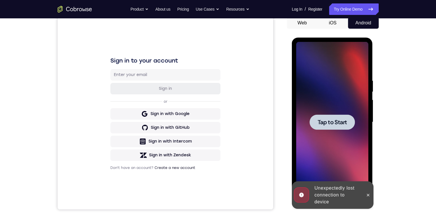
click at [330, 124] on span "Tap to Start" at bounding box center [331, 122] width 29 height 6
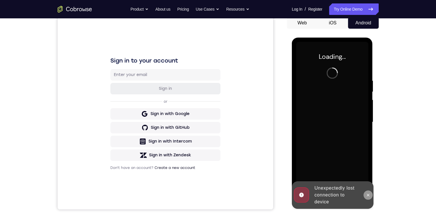
click at [369, 191] on button at bounding box center [367, 194] width 9 height 9
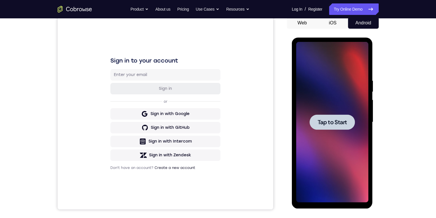
scroll to position [86, 0]
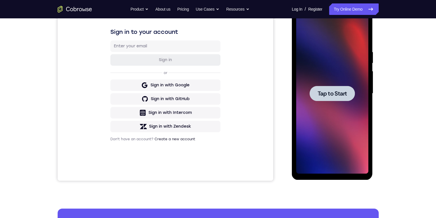
click at [328, 96] on span "Tap to Start" at bounding box center [331, 94] width 29 height 6
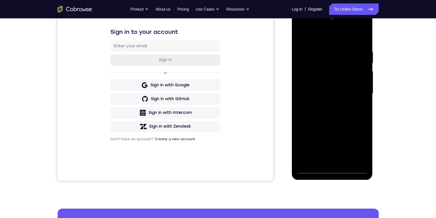
scroll to position [57, 0]
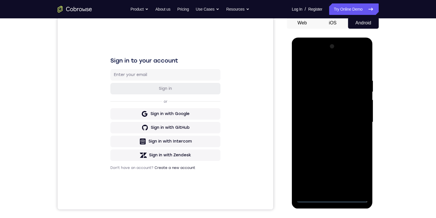
click at [333, 197] on div at bounding box center [332, 122] width 72 height 160
drag, startPoint x: 342, startPoint y: 134, endPoint x: 341, endPoint y: 74, distance: 59.6
click at [341, 74] on div at bounding box center [332, 122] width 72 height 160
click at [311, 119] on div at bounding box center [332, 122] width 72 height 160
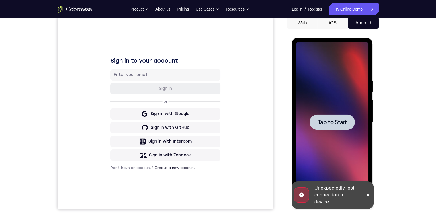
drag, startPoint x: 331, startPoint y: 118, endPoint x: 666, endPoint y: 254, distance: 362.0
click at [331, 119] on span "Tap to Start" at bounding box center [331, 122] width 29 height 6
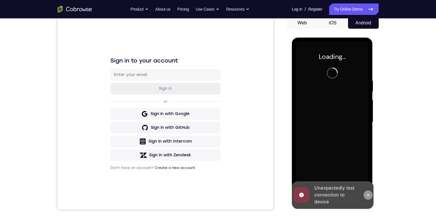
click at [366, 191] on button at bounding box center [367, 194] width 9 height 9
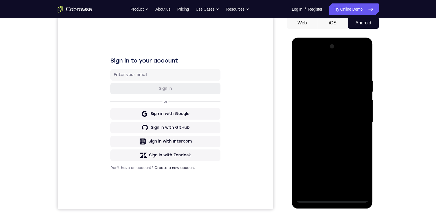
click at [333, 196] on div at bounding box center [332, 122] width 72 height 160
click at [358, 173] on div at bounding box center [332, 122] width 72 height 160
click at [311, 65] on div at bounding box center [332, 122] width 72 height 160
click at [359, 119] on div at bounding box center [332, 122] width 72 height 160
click at [327, 189] on div at bounding box center [332, 122] width 72 height 160
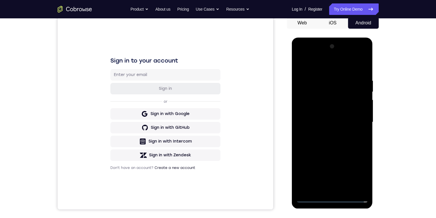
click at [322, 115] on div at bounding box center [332, 122] width 72 height 160
click at [312, 99] on div at bounding box center [332, 122] width 72 height 160
click at [317, 106] on div at bounding box center [332, 122] width 72 height 160
click at [323, 121] on div at bounding box center [332, 122] width 72 height 160
click at [321, 141] on div at bounding box center [332, 122] width 72 height 160
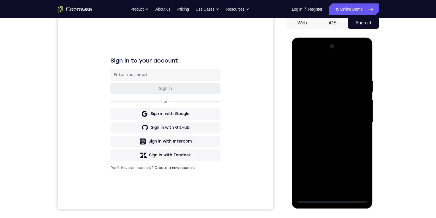
click at [329, 137] on div at bounding box center [332, 122] width 72 height 160
click at [359, 64] on div at bounding box center [332, 122] width 72 height 160
click at [347, 138] on div at bounding box center [332, 122] width 72 height 160
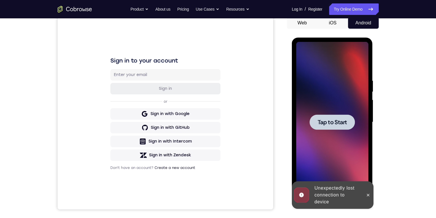
click at [337, 122] on span "Tap to Start" at bounding box center [331, 122] width 29 height 6
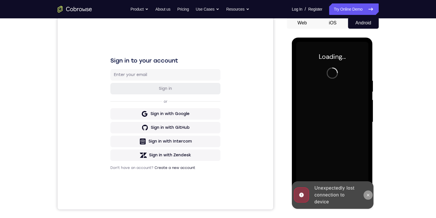
click at [367, 193] on icon at bounding box center [368, 194] width 5 height 5
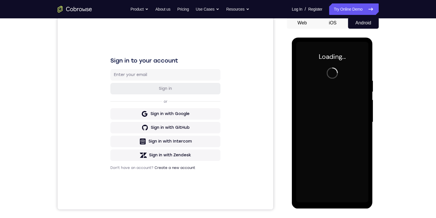
click at [362, 180] on div at bounding box center [332, 122] width 72 height 160
click at [319, 94] on div at bounding box center [332, 122] width 72 height 160
drag, startPoint x: 309, startPoint y: 24, endPoint x: 209, endPoint y: 121, distance: 139.2
click at [309, 24] on button "Web" at bounding box center [302, 22] width 31 height 11
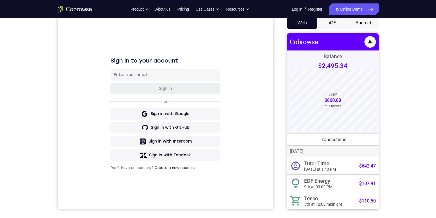
click at [369, 24] on button "Android" at bounding box center [363, 22] width 31 height 11
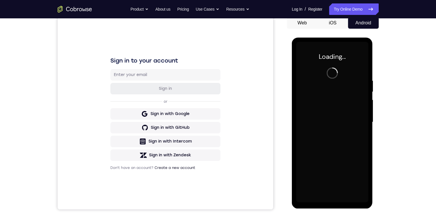
drag, startPoint x: 332, startPoint y: 141, endPoint x: 327, endPoint y: 204, distance: 63.2
click at [330, 170] on div at bounding box center [332, 122] width 72 height 160
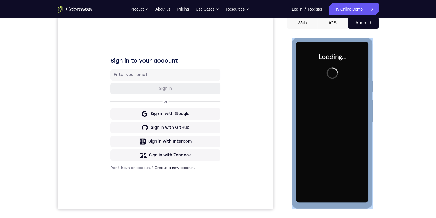
drag, startPoint x: 327, startPoint y: 204, endPoint x: 327, endPoint y: 194, distance: 10.3
click at [327, 194] on div "Loading..." at bounding box center [332, 123] width 81 height 171
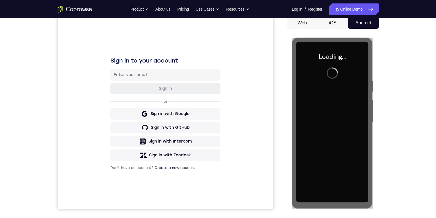
click at [404, 133] on div "Your Support Agent Your Customer Web iOS Android Next Steps We’d be happy to gi…" at bounding box center [218, 150] width 436 height 378
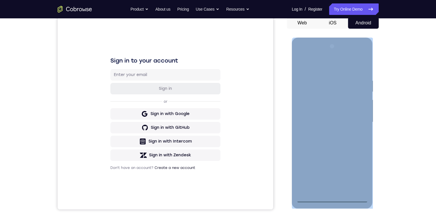
click at [332, 198] on div at bounding box center [332, 122] width 72 height 160
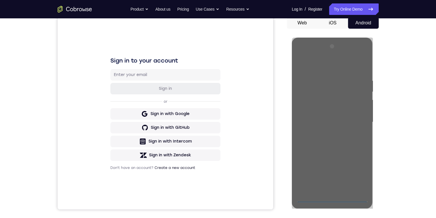
click at [400, 119] on div "Your Support Agent Your Customer Web iOS Android Next Steps We’d be happy to gi…" at bounding box center [218, 150] width 367 height 378
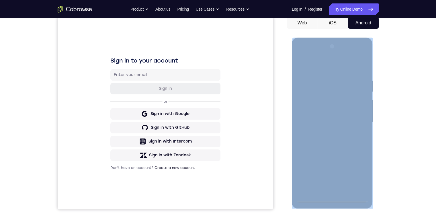
click at [331, 198] on div at bounding box center [332, 122] width 72 height 160
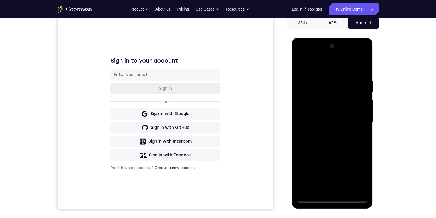
click at [331, 198] on div "Online web based iOS Simulators and Android Emulators. Run iPhone, iPad, Mobile…" at bounding box center [333, 124] width 82 height 172
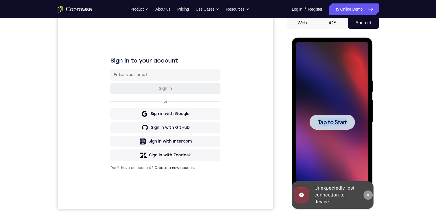
drag, startPoint x: 331, startPoint y: 198, endPoint x: 368, endPoint y: 196, distance: 37.0
click at [369, 196] on icon at bounding box center [368, 194] width 5 height 5
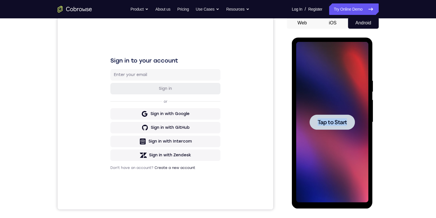
click at [328, 124] on span "Tap to Start" at bounding box center [331, 122] width 29 height 6
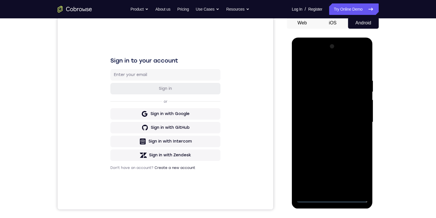
click at [331, 197] on div at bounding box center [332, 122] width 72 height 160
drag, startPoint x: 338, startPoint y: 155, endPoint x: 342, endPoint y: 95, distance: 59.7
click at [343, 91] on div at bounding box center [332, 122] width 72 height 160
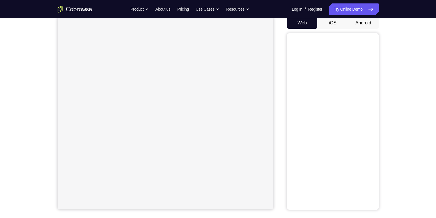
scroll to position [57, 0]
drag, startPoint x: 5, startPoint y: 97, endPoint x: 17, endPoint y: 96, distance: 11.8
click at [9, 97] on div "Your Support Agent Your Customer Web iOS Android Next Steps We’d be happy to gi…" at bounding box center [218, 150] width 436 height 378
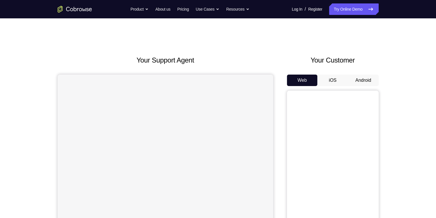
click at [366, 80] on button "Android" at bounding box center [363, 79] width 31 height 11
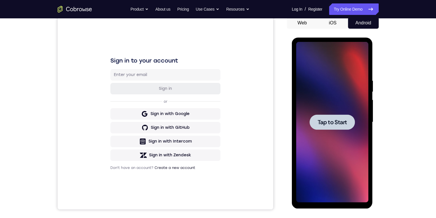
click at [325, 122] on span "Tap to Start" at bounding box center [331, 122] width 29 height 6
click at [338, 124] on span "Tap to Start" at bounding box center [331, 122] width 29 height 6
click at [337, 121] on span "Tap to Start" at bounding box center [331, 122] width 29 height 6
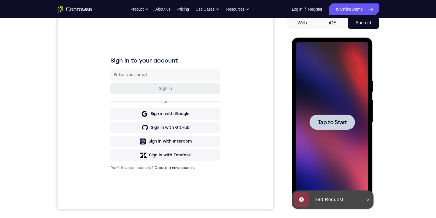
click at [333, 123] on span "Tap to Start" at bounding box center [331, 122] width 29 height 6
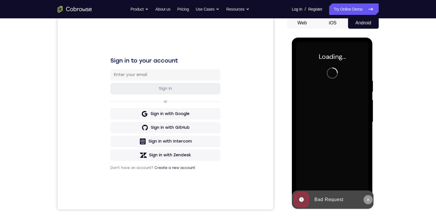
click at [367, 198] on icon at bounding box center [368, 199] width 5 height 5
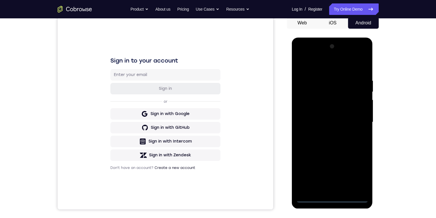
click at [330, 199] on div at bounding box center [332, 122] width 72 height 160
drag, startPoint x: 344, startPoint y: 163, endPoint x: 344, endPoint y: 100, distance: 62.7
click at [340, 121] on div at bounding box center [332, 122] width 72 height 160
click at [302, 113] on div at bounding box center [332, 122] width 72 height 160
click at [333, 127] on div at bounding box center [332, 122] width 72 height 160
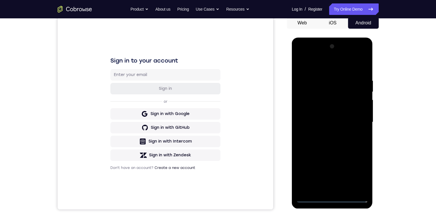
click at [339, 186] on div at bounding box center [332, 122] width 72 height 160
click at [338, 101] on div at bounding box center [332, 122] width 72 height 160
click at [313, 85] on div at bounding box center [332, 122] width 72 height 160
click at [318, 100] on div at bounding box center [332, 122] width 72 height 160
click at [361, 134] on div at bounding box center [332, 122] width 72 height 160
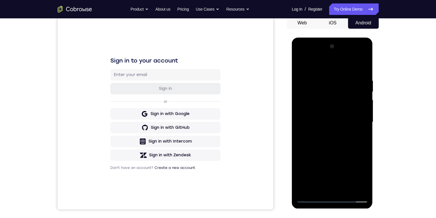
click at [356, 135] on div at bounding box center [332, 122] width 72 height 160
click at [361, 187] on div at bounding box center [332, 122] width 72 height 160
click at [360, 117] on div at bounding box center [332, 122] width 72 height 160
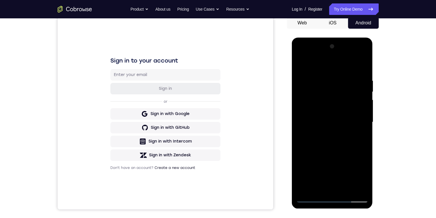
click at [331, 84] on div at bounding box center [332, 122] width 72 height 160
click at [307, 178] on div at bounding box center [332, 122] width 72 height 160
click at [356, 55] on div at bounding box center [332, 122] width 72 height 160
click at [298, 53] on div at bounding box center [332, 122] width 72 height 160
click at [301, 56] on div at bounding box center [332, 122] width 72 height 160
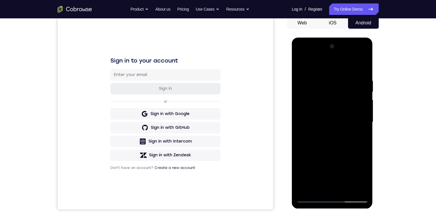
click at [301, 56] on div at bounding box center [332, 122] width 72 height 160
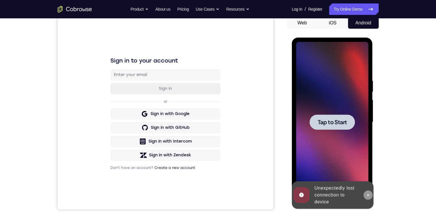
drag, startPoint x: 371, startPoint y: 196, endPoint x: 672, endPoint y: 155, distance: 303.9
click at [371, 196] on button at bounding box center [367, 194] width 9 height 9
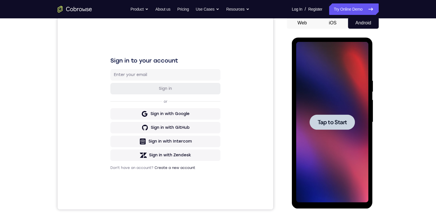
click at [346, 124] on span "Tap to Start" at bounding box center [331, 122] width 29 height 6
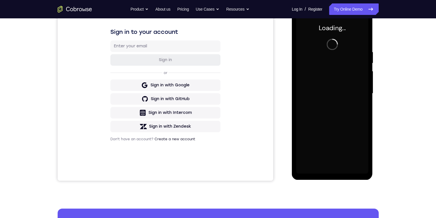
scroll to position [57, 0]
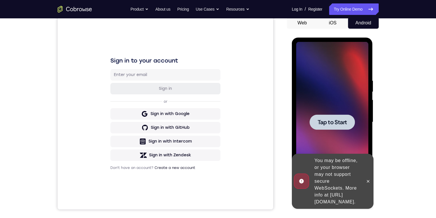
click at [330, 118] on div at bounding box center [331, 121] width 45 height 15
click at [341, 127] on div at bounding box center [331, 121] width 45 height 15
click at [368, 179] on icon at bounding box center [368, 181] width 5 height 5
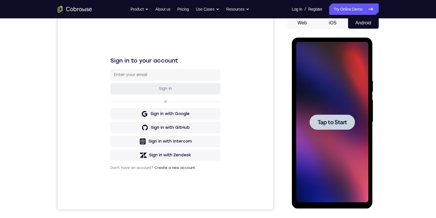
click at [328, 123] on span "Tap to Start" at bounding box center [331, 122] width 29 height 6
drag, startPoint x: 328, startPoint y: 123, endPoint x: 692, endPoint y: 236, distance: 381.7
click at [328, 123] on span "Tap to Start" at bounding box center [331, 122] width 29 height 6
click at [276, 117] on div "Your Support Agent Your Customer Web iOS Android" at bounding box center [218, 104] width 321 height 212
click at [402, 68] on div "Your Support Agent Your Customer Web iOS Android Next Steps We’d be happy to gi…" at bounding box center [218, 150] width 436 height 378
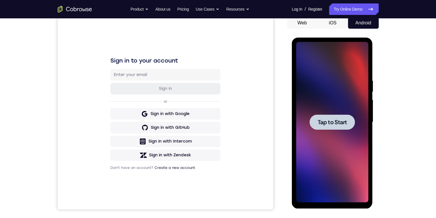
click at [394, 86] on div "Your Support Agent Your Customer Web iOS Android Next Steps We’d be happy to gi…" at bounding box center [218, 150] width 367 height 378
click at [323, 121] on span "Tap to Start" at bounding box center [331, 122] width 29 height 6
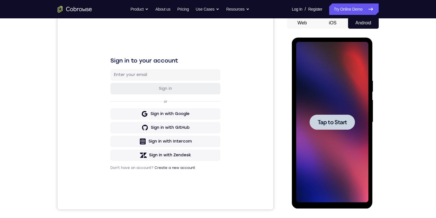
click at [323, 121] on span "Tap to Start" at bounding box center [331, 122] width 29 height 6
click at [348, 122] on div at bounding box center [331, 121] width 45 height 15
drag, startPoint x: 331, startPoint y: 26, endPoint x: 51, endPoint y: 12, distance: 280.2
click at [331, 26] on button "iOS" at bounding box center [332, 22] width 31 height 11
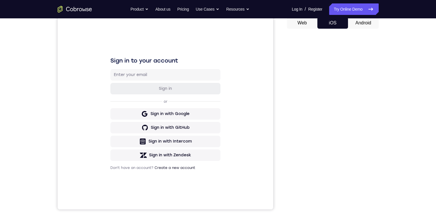
click at [309, 23] on button "Web" at bounding box center [302, 22] width 31 height 11
click at [357, 23] on button "Android" at bounding box center [363, 22] width 31 height 11
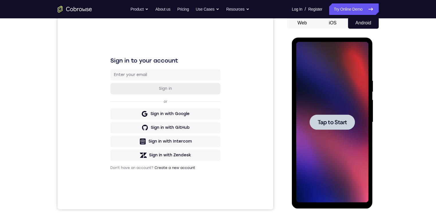
click at [340, 119] on span "Tap to Start" at bounding box center [331, 122] width 29 height 6
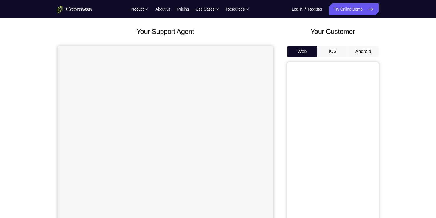
scroll to position [29, 0]
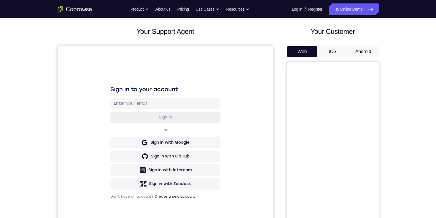
click at [363, 54] on button "Android" at bounding box center [363, 51] width 31 height 11
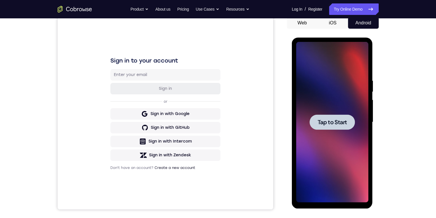
scroll to position [0, 0]
click at [325, 126] on div at bounding box center [331, 121] width 45 height 15
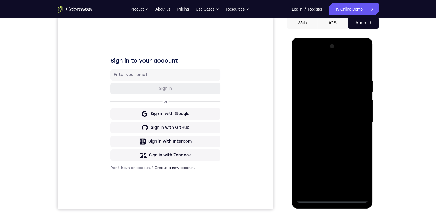
click at [331, 199] on div at bounding box center [332, 122] width 72 height 160
drag, startPoint x: 343, startPoint y: 165, endPoint x: 336, endPoint y: 126, distance: 39.8
click at [336, 125] on div at bounding box center [332, 122] width 72 height 160
click at [309, 116] on div at bounding box center [332, 122] width 72 height 160
click at [319, 125] on div at bounding box center [332, 122] width 72 height 160
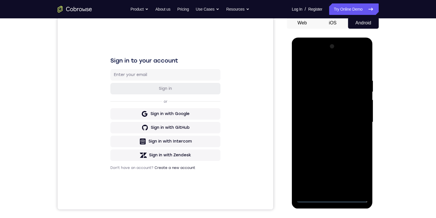
click at [322, 190] on div at bounding box center [332, 122] width 72 height 160
drag, startPoint x: 324, startPoint y: 98, endPoint x: 325, endPoint y: 95, distance: 3.5
click at [324, 98] on div at bounding box center [332, 122] width 72 height 160
click at [328, 85] on div at bounding box center [332, 122] width 72 height 160
click at [330, 101] on div at bounding box center [332, 122] width 72 height 160
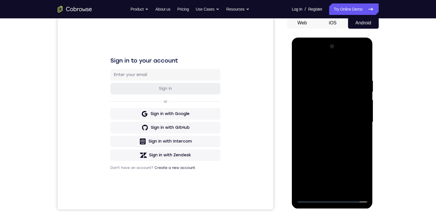
click at [353, 132] on div at bounding box center [332, 122] width 72 height 160
click at [312, 91] on div at bounding box center [332, 122] width 72 height 160
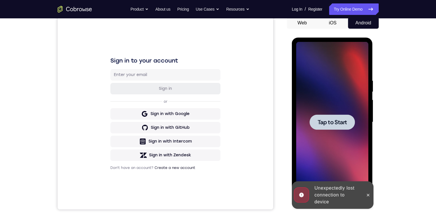
click at [331, 124] on span "Tap to Start" at bounding box center [331, 122] width 29 height 6
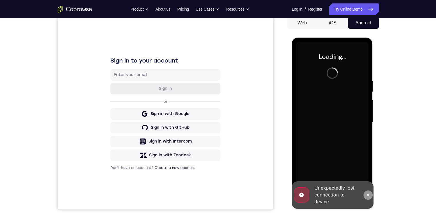
click at [369, 195] on icon at bounding box center [368, 194] width 5 height 5
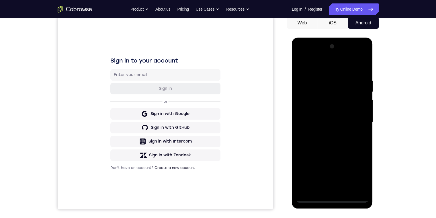
click at [331, 197] on div at bounding box center [332, 122] width 72 height 160
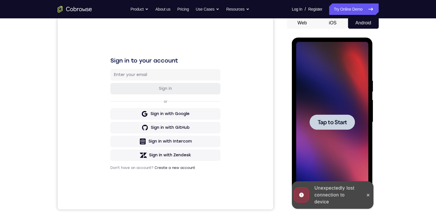
click at [340, 121] on span "Tap to Start" at bounding box center [331, 122] width 29 height 6
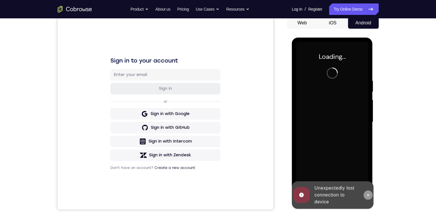
click at [367, 195] on icon at bounding box center [368, 194] width 5 height 5
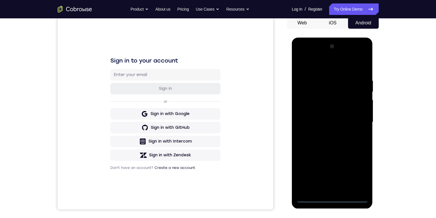
click at [331, 197] on div at bounding box center [332, 122] width 72 height 160
drag, startPoint x: 331, startPoint y: 145, endPoint x: 329, endPoint y: 74, distance: 70.5
click at [333, 72] on div at bounding box center [332, 122] width 72 height 160
click at [309, 117] on div at bounding box center [332, 122] width 72 height 160
click at [327, 127] on div at bounding box center [332, 122] width 72 height 160
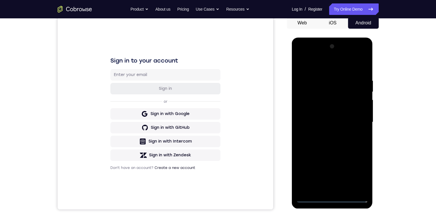
click at [331, 188] on div at bounding box center [332, 122] width 72 height 160
click at [337, 188] on div at bounding box center [332, 122] width 72 height 160
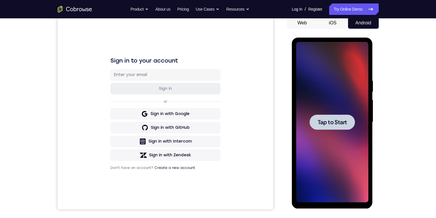
click at [327, 123] on span "Tap to Start" at bounding box center [331, 122] width 29 height 6
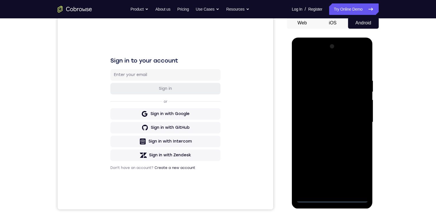
click at [331, 197] on div at bounding box center [332, 122] width 72 height 160
click at [357, 174] on div at bounding box center [332, 122] width 72 height 160
click at [334, 198] on div at bounding box center [332, 122] width 72 height 160
drag, startPoint x: 338, startPoint y: 128, endPoint x: 336, endPoint y: 92, distance: 35.9
click at [336, 93] on div at bounding box center [332, 122] width 72 height 160
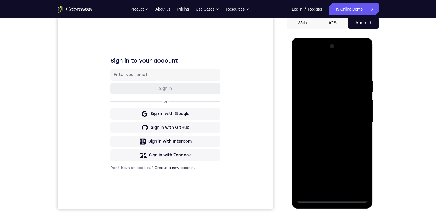
click at [304, 120] on div at bounding box center [332, 122] width 72 height 160
click at [320, 127] on div at bounding box center [332, 122] width 72 height 160
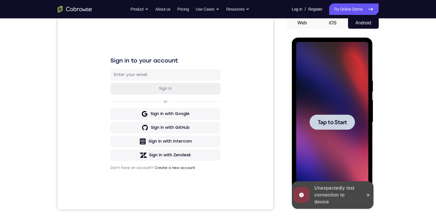
click at [340, 126] on div at bounding box center [331, 121] width 45 height 15
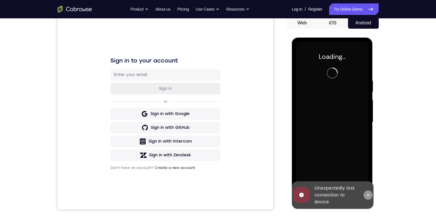
click at [367, 195] on icon at bounding box center [368, 194] width 3 height 3
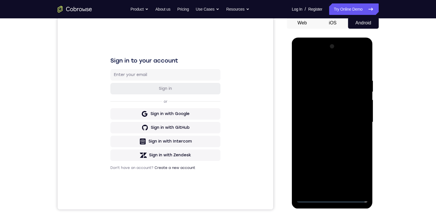
click at [334, 198] on div at bounding box center [332, 122] width 72 height 160
click at [332, 199] on div at bounding box center [332, 122] width 72 height 160
drag, startPoint x: 343, startPoint y: 154, endPoint x: 338, endPoint y: 78, distance: 76.1
click at [337, 57] on div at bounding box center [332, 122] width 72 height 160
drag, startPoint x: 320, startPoint y: 135, endPoint x: 317, endPoint y: 70, distance: 65.6
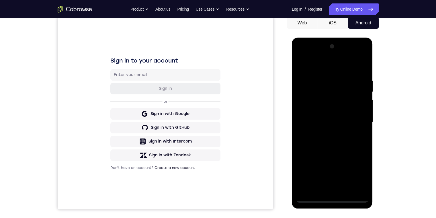
click at [319, 64] on div at bounding box center [332, 122] width 72 height 160
click at [308, 113] on div at bounding box center [332, 122] width 72 height 160
click at [323, 126] on div at bounding box center [332, 122] width 72 height 160
click at [319, 38] on div at bounding box center [332, 38] width 81 height 0
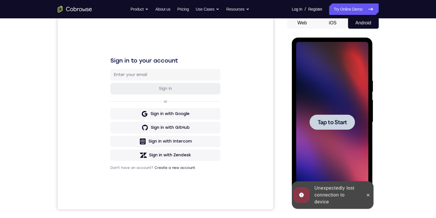
drag, startPoint x: 319, startPoint y: 188, endPoint x: 337, endPoint y: 133, distance: 57.6
click at [337, 129] on div at bounding box center [332, 122] width 72 height 160
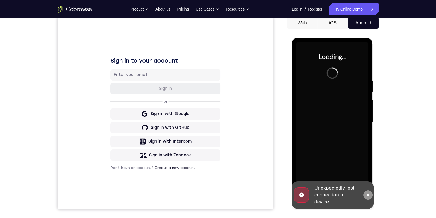
drag, startPoint x: 366, startPoint y: 194, endPoint x: 665, endPoint y: 236, distance: 301.6
click at [366, 194] on icon at bounding box center [368, 194] width 5 height 5
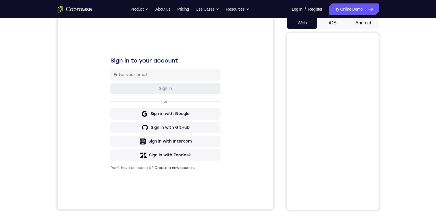
click at [364, 20] on button "Android" at bounding box center [363, 22] width 31 height 11
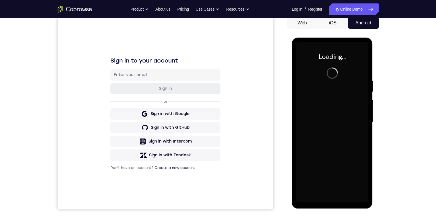
click at [337, 204] on div "Loading..." at bounding box center [332, 123] width 81 height 171
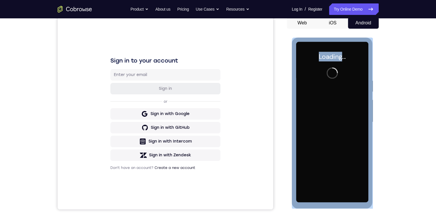
drag, startPoint x: 337, startPoint y: 204, endPoint x: 703, endPoint y: 161, distance: 368.3
click at [337, 204] on div "Loading..." at bounding box center [332, 123] width 81 height 171
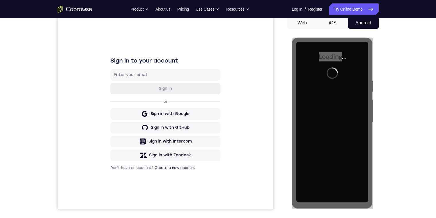
click at [412, 123] on div "Your Support Agent Your Customer Web iOS Android Next Steps We’d be happy to gi…" at bounding box center [218, 150] width 436 height 378
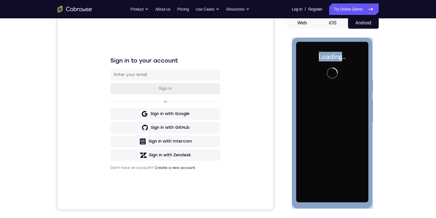
click at [360, 102] on div at bounding box center [332, 122] width 72 height 160
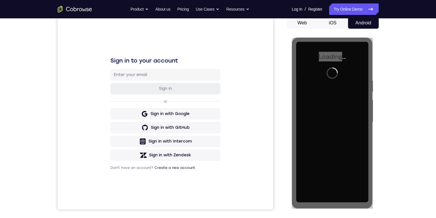
click at [416, 87] on div "Your Support Agent Your Customer Web iOS Android Next Steps We’d be happy to gi…" at bounding box center [218, 150] width 436 height 378
click at [423, 108] on div "Your Support Agent Your Customer Web iOS Android Next Steps We’d be happy to gi…" at bounding box center [218, 150] width 436 height 378
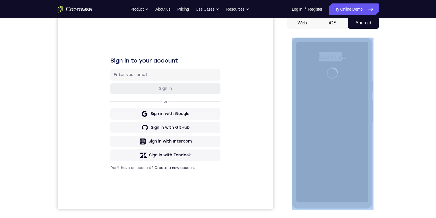
drag, startPoint x: 423, startPoint y: 108, endPoint x: 407, endPoint y: 108, distance: 16.0
click at [407, 108] on div "Your Support Agent Your Customer Web iOS Android Next Steps We’d be happy to gi…" at bounding box center [218, 150] width 436 height 378
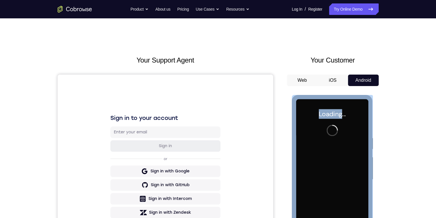
click at [319, 168] on div at bounding box center [332, 179] width 72 height 160
click at [337, 111] on div at bounding box center [332, 179] width 72 height 160
click at [328, 112] on div at bounding box center [332, 179] width 72 height 160
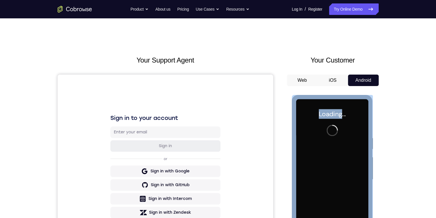
click at [328, 112] on div at bounding box center [332, 179] width 72 height 160
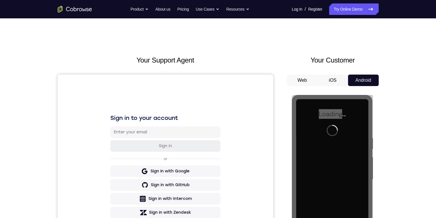
drag, startPoint x: 335, startPoint y: 81, endPoint x: 63, endPoint y: 2, distance: 283.2
click at [335, 81] on button "iOS" at bounding box center [332, 79] width 31 height 11
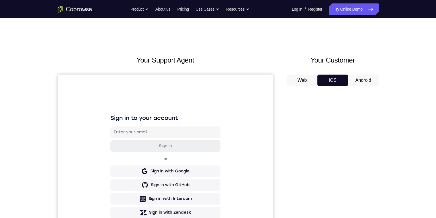
click at [351, 80] on button "Android" at bounding box center [363, 79] width 31 height 11
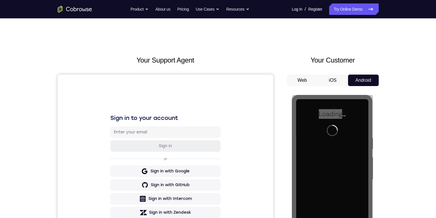
scroll to position [57, 0]
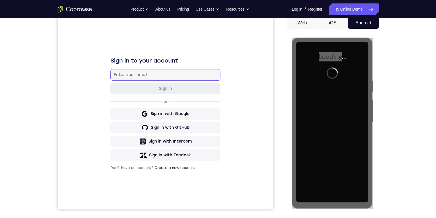
click at [168, 74] on input "email" at bounding box center [164, 75] width 103 height 6
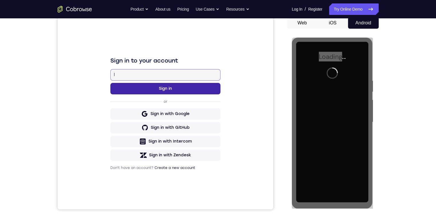
type input "l"
click at [194, 84] on button "Sign in" at bounding box center [165, 88] width 110 height 11
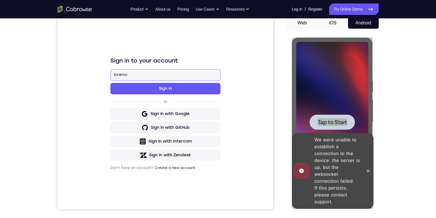
scroll to position [0, 0]
type input "lorenxi"
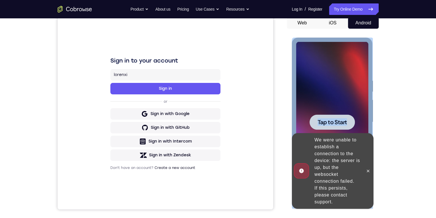
click at [351, 119] on div at bounding box center [331, 121] width 45 height 15
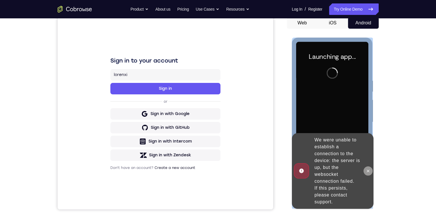
click at [370, 171] on icon at bounding box center [368, 170] width 5 height 5
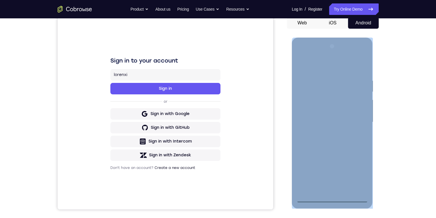
click at [330, 199] on div at bounding box center [332, 122] width 72 height 160
click at [355, 170] on div at bounding box center [332, 122] width 72 height 160
click at [336, 67] on div at bounding box center [332, 122] width 72 height 160
click at [360, 120] on div at bounding box center [332, 122] width 72 height 160
click at [324, 188] on div at bounding box center [332, 122] width 72 height 160
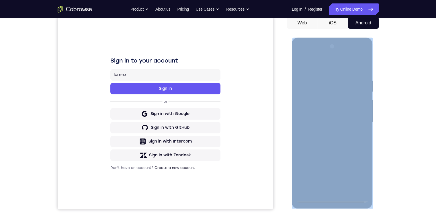
click at [323, 118] on div at bounding box center [332, 122] width 72 height 160
click at [328, 112] on div at bounding box center [332, 122] width 72 height 160
click at [335, 120] on div at bounding box center [332, 122] width 72 height 160
click at [350, 142] on div at bounding box center [332, 122] width 72 height 160
click at [359, 64] on div at bounding box center [332, 122] width 72 height 160
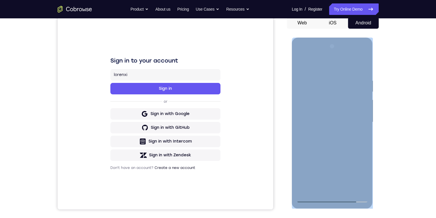
click at [352, 138] on div at bounding box center [332, 122] width 72 height 160
click at [329, 135] on div at bounding box center [332, 122] width 72 height 160
click at [347, 188] on div at bounding box center [332, 122] width 72 height 160
click at [336, 143] on div at bounding box center [332, 122] width 72 height 160
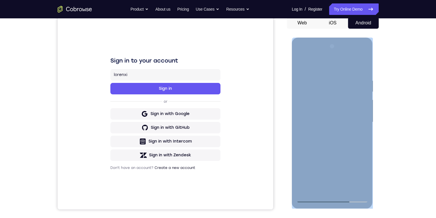
click at [356, 133] on div at bounding box center [332, 122] width 72 height 160
click at [326, 154] on div at bounding box center [332, 122] width 72 height 160
click at [317, 171] on div at bounding box center [332, 122] width 72 height 160
click at [366, 168] on div at bounding box center [332, 122] width 72 height 160
click at [363, 63] on div at bounding box center [332, 122] width 72 height 160
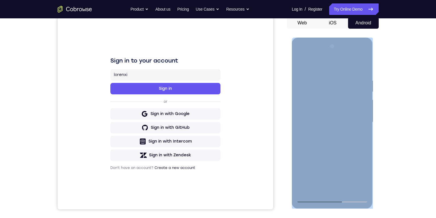
click at [330, 171] on div at bounding box center [332, 122] width 72 height 160
click at [300, 66] on div at bounding box center [332, 122] width 72 height 160
click at [333, 170] on div at bounding box center [332, 122] width 72 height 160
click at [363, 64] on div at bounding box center [332, 122] width 72 height 160
click at [316, 184] on div at bounding box center [332, 122] width 72 height 160
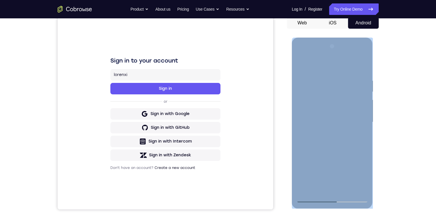
click at [361, 134] on div at bounding box center [332, 122] width 72 height 160
click at [302, 64] on div at bounding box center [332, 122] width 72 height 160
click at [323, 131] on div at bounding box center [332, 122] width 72 height 160
drag, startPoint x: 361, startPoint y: 136, endPoint x: 583, endPoint y: 131, distance: 221.5
click at [361, 136] on div at bounding box center [332, 122] width 72 height 160
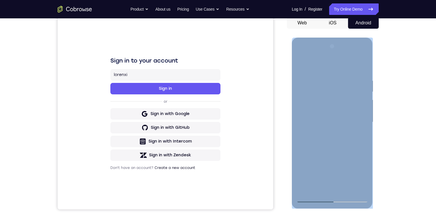
click at [298, 65] on div at bounding box center [332, 122] width 72 height 160
click at [329, 141] on div at bounding box center [332, 122] width 72 height 160
click at [360, 137] on div at bounding box center [332, 122] width 72 height 160
click at [300, 64] on div at bounding box center [332, 122] width 72 height 160
click at [317, 128] on div at bounding box center [332, 122] width 72 height 160
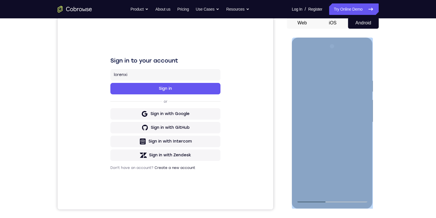
click at [327, 137] on div at bounding box center [332, 122] width 72 height 160
click at [364, 177] on div at bounding box center [332, 122] width 72 height 160
click at [361, 135] on div at bounding box center [332, 122] width 72 height 160
click at [362, 136] on div at bounding box center [332, 122] width 72 height 160
click at [301, 65] on div at bounding box center [332, 122] width 72 height 160
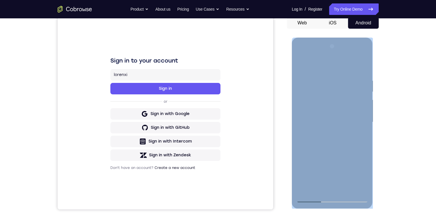
click at [322, 127] on div at bounding box center [332, 122] width 72 height 160
drag, startPoint x: 361, startPoint y: 135, endPoint x: 583, endPoint y: 117, distance: 222.5
click at [361, 135] on div at bounding box center [332, 122] width 72 height 160
click at [298, 62] on div at bounding box center [332, 122] width 72 height 160
click at [326, 152] on div at bounding box center [332, 122] width 72 height 160
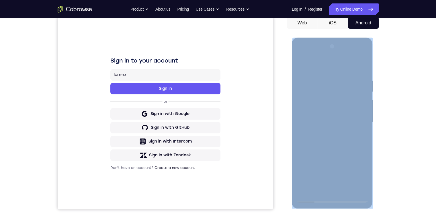
click at [360, 136] on div at bounding box center [332, 122] width 72 height 160
click at [300, 63] on div at bounding box center [332, 122] width 72 height 160
click at [329, 132] on div at bounding box center [332, 122] width 72 height 160
click at [361, 136] on div at bounding box center [332, 122] width 72 height 160
click at [302, 64] on div at bounding box center [332, 122] width 72 height 160
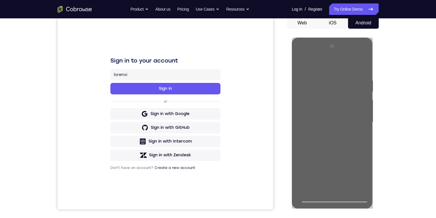
click at [394, 91] on div "Your Support Agent Your Customer Web iOS Android Next Steps We’d be happy to gi…" at bounding box center [218, 150] width 367 height 378
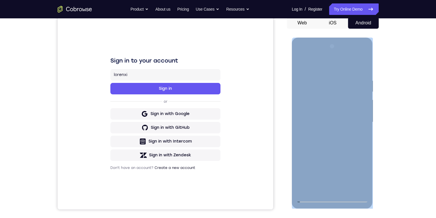
click at [332, 197] on div at bounding box center [332, 122] width 72 height 160
click at [355, 176] on div at bounding box center [332, 122] width 72 height 160
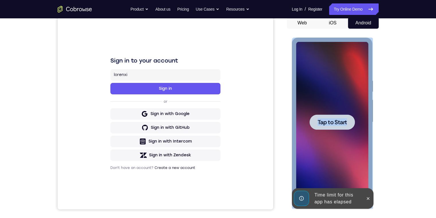
drag, startPoint x: 333, startPoint y: 191, endPoint x: 659, endPoint y: 249, distance: 330.3
click at [328, 120] on span "Tap to Start" at bounding box center [331, 122] width 29 height 6
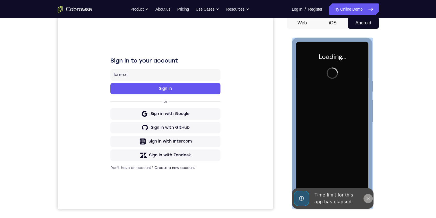
drag, startPoint x: 368, startPoint y: 197, endPoint x: 680, endPoint y: 218, distance: 312.4
click at [368, 197] on icon at bounding box center [368, 198] width 5 height 5
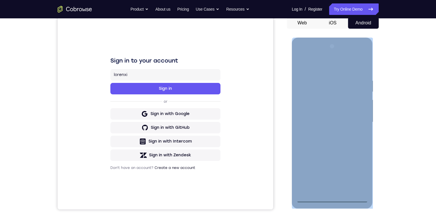
click at [331, 198] on div at bounding box center [332, 122] width 72 height 160
click at [356, 174] on div at bounding box center [332, 122] width 72 height 160
click at [332, 60] on div at bounding box center [332, 122] width 72 height 160
click at [333, 63] on div at bounding box center [332, 122] width 72 height 160
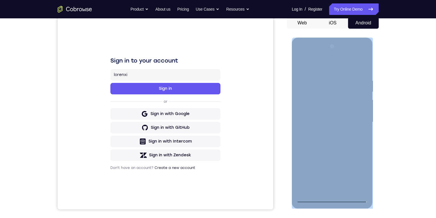
click at [333, 63] on div at bounding box center [332, 122] width 72 height 160
click at [357, 120] on div at bounding box center [332, 122] width 72 height 160
click at [325, 133] on div at bounding box center [332, 122] width 72 height 160
click at [332, 113] on div at bounding box center [332, 122] width 72 height 160
click at [321, 108] on div at bounding box center [332, 122] width 72 height 160
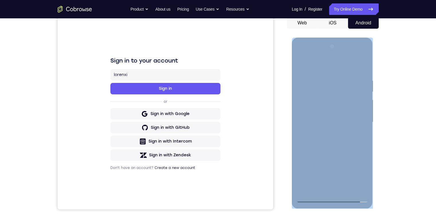
click at [349, 121] on div at bounding box center [332, 122] width 72 height 160
click at [348, 144] on div at bounding box center [332, 122] width 72 height 160
click at [348, 135] on div at bounding box center [332, 122] width 72 height 160
click at [356, 65] on div at bounding box center [332, 122] width 72 height 160
click at [364, 71] on div at bounding box center [332, 122] width 72 height 160
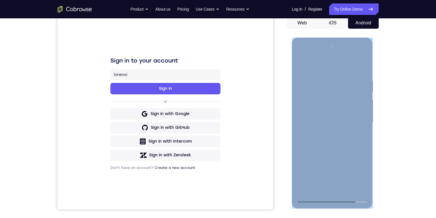
click at [347, 189] on div at bounding box center [332, 122] width 72 height 160
click at [340, 141] on div at bounding box center [332, 122] width 72 height 160
click at [336, 140] on div at bounding box center [332, 122] width 72 height 160
click at [322, 144] on div at bounding box center [332, 122] width 72 height 160
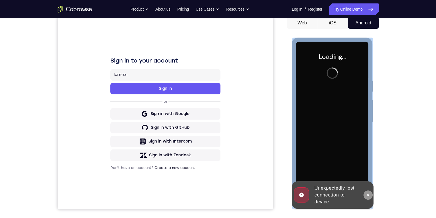
click at [367, 196] on icon at bounding box center [368, 194] width 5 height 5
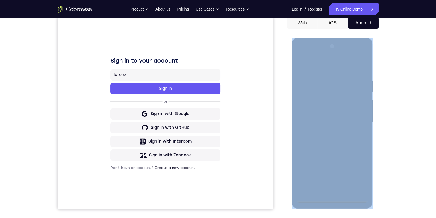
click at [331, 199] on div at bounding box center [332, 122] width 72 height 160
click at [357, 172] on div at bounding box center [332, 122] width 72 height 160
click at [341, 65] on div at bounding box center [332, 122] width 72 height 160
click at [358, 123] on div at bounding box center [332, 122] width 72 height 160
click at [327, 189] on div at bounding box center [332, 122] width 72 height 160
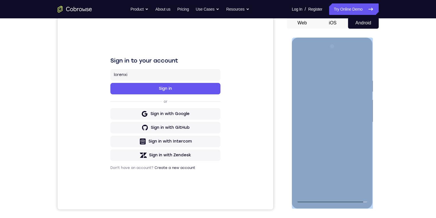
click at [325, 117] on div at bounding box center [332, 122] width 72 height 160
click at [314, 111] on div at bounding box center [332, 122] width 72 height 160
click at [320, 123] on div at bounding box center [332, 122] width 72 height 160
click at [331, 140] on div at bounding box center [332, 122] width 72 height 160
click at [357, 64] on div at bounding box center [332, 122] width 72 height 160
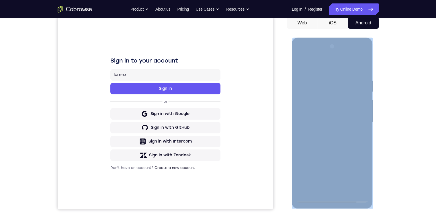
click at [351, 135] on div at bounding box center [332, 122] width 72 height 160
click at [364, 73] on div at bounding box center [332, 122] width 72 height 160
click at [345, 188] on div at bounding box center [332, 122] width 72 height 160
click at [335, 141] on div at bounding box center [332, 122] width 72 height 160
click at [358, 130] on div at bounding box center [332, 122] width 72 height 160
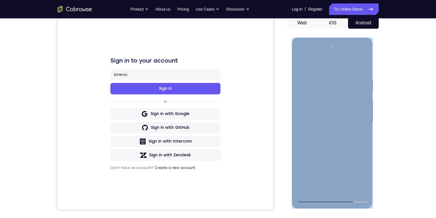
click at [339, 117] on div at bounding box center [332, 122] width 72 height 160
click at [359, 137] on div at bounding box center [332, 122] width 72 height 160
click at [299, 62] on div at bounding box center [332, 122] width 72 height 160
click at [322, 134] on div at bounding box center [332, 122] width 72 height 160
click at [358, 136] on div at bounding box center [332, 122] width 72 height 160
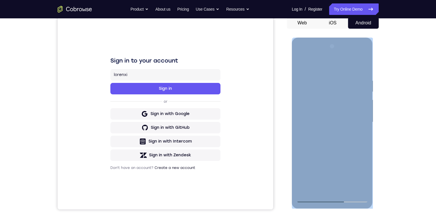
click at [301, 65] on div at bounding box center [332, 122] width 72 height 160
click at [321, 137] on div at bounding box center [332, 122] width 72 height 160
click at [358, 135] on div at bounding box center [332, 122] width 72 height 160
click at [301, 64] on div at bounding box center [332, 122] width 72 height 160
click at [321, 129] on div at bounding box center [332, 122] width 72 height 160
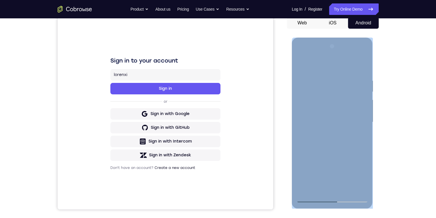
click at [360, 135] on div at bounding box center [332, 122] width 72 height 160
click at [300, 66] on div at bounding box center [332, 122] width 72 height 160
click at [331, 196] on div at bounding box center [332, 122] width 72 height 160
click at [333, 198] on div at bounding box center [332, 122] width 72 height 160
click at [307, 113] on div at bounding box center [332, 122] width 72 height 160
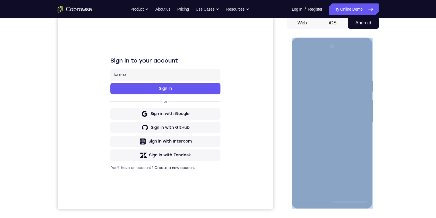
click at [334, 127] on div at bounding box center [332, 122] width 72 height 160
click at [332, 189] on div at bounding box center [332, 122] width 72 height 160
click at [320, 100] on div at bounding box center [332, 122] width 72 height 160
click at [332, 85] on div at bounding box center [332, 122] width 72 height 160
click at [327, 100] on div at bounding box center [332, 122] width 72 height 160
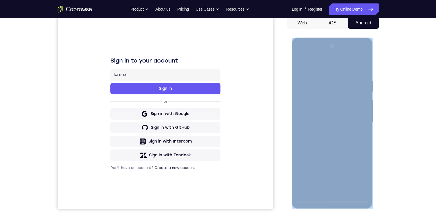
click at [357, 136] on div at bounding box center [332, 122] width 72 height 160
click at [359, 185] on div at bounding box center [332, 122] width 72 height 160
click at [360, 187] on div at bounding box center [332, 122] width 72 height 160
click at [347, 188] on div at bounding box center [332, 122] width 72 height 160
click at [356, 173] on div at bounding box center [332, 122] width 72 height 160
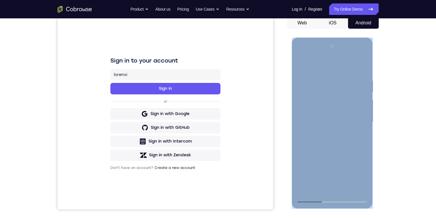
click at [332, 194] on div at bounding box center [332, 122] width 72 height 160
click at [332, 198] on div at bounding box center [332, 122] width 72 height 160
click at [358, 173] on div at bounding box center [332, 122] width 72 height 160
click at [335, 130] on div at bounding box center [332, 122] width 72 height 160
click at [360, 135] on div at bounding box center [332, 122] width 72 height 160
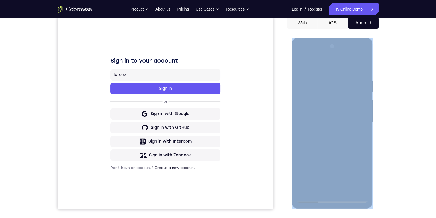
click at [299, 66] on div at bounding box center [332, 122] width 72 height 160
click at [324, 128] on div at bounding box center [332, 122] width 72 height 160
click at [357, 136] on div at bounding box center [332, 122] width 72 height 160
click at [363, 174] on div at bounding box center [332, 122] width 72 height 160
click at [359, 137] on div at bounding box center [332, 122] width 72 height 160
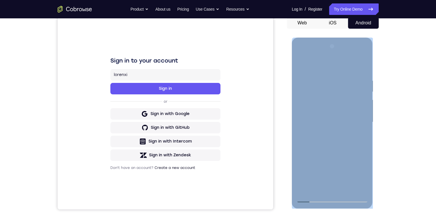
click at [299, 63] on div at bounding box center [332, 122] width 72 height 160
click at [315, 154] on div at bounding box center [332, 122] width 72 height 160
click at [359, 134] on div at bounding box center [332, 122] width 72 height 160
click at [302, 65] on div at bounding box center [332, 122] width 72 height 160
click at [298, 63] on div at bounding box center [332, 122] width 72 height 160
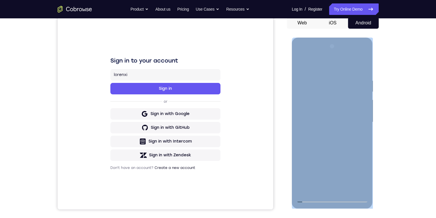
click at [333, 188] on div at bounding box center [332, 122] width 72 height 160
click at [364, 160] on div at bounding box center [332, 122] width 72 height 160
click at [311, 119] on div at bounding box center [332, 122] width 72 height 160
click at [319, 186] on div at bounding box center [332, 122] width 72 height 160
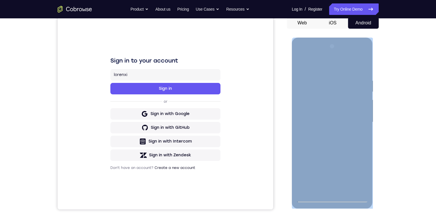
click at [345, 188] on div at bounding box center [332, 122] width 72 height 160
